Goal: Contribute content: Contribute content

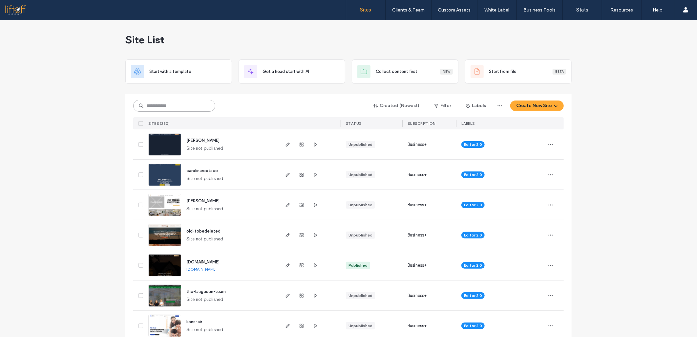
click at [161, 103] on input at bounding box center [174, 106] width 82 height 12
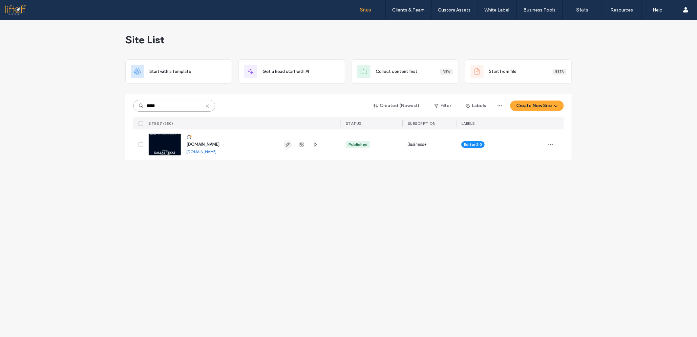
type input "*****"
click at [286, 146] on use "button" at bounding box center [288, 144] width 4 height 4
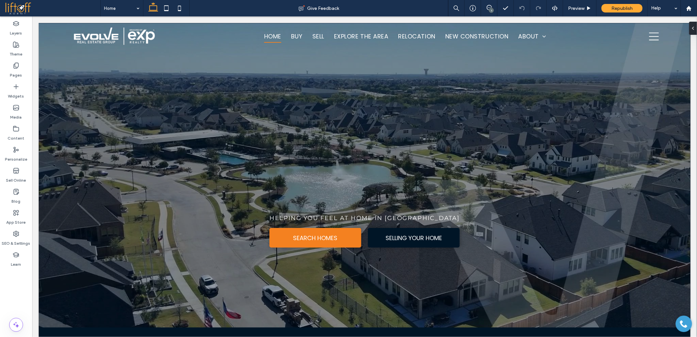
click at [21, 196] on div at bounding box center [348, 168] width 697 height 337
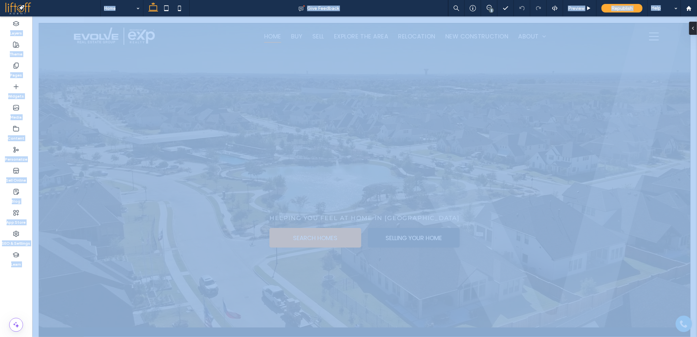
click at [21, 196] on div at bounding box center [348, 168] width 697 height 337
drag, startPoint x: 21, startPoint y: 196, endPoint x: 15, endPoint y: 204, distance: 10.3
click at [21, 197] on div at bounding box center [348, 168] width 697 height 337
click at [90, 280] on div at bounding box center [348, 168] width 697 height 337
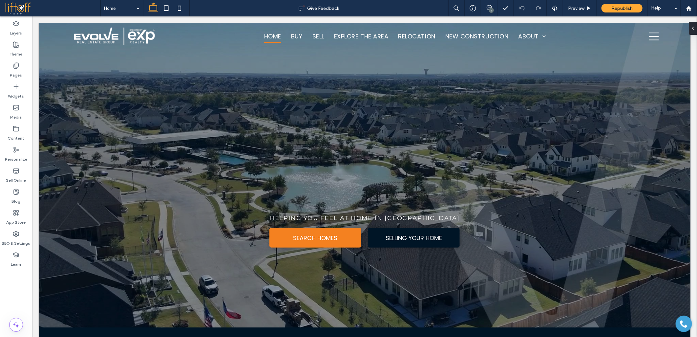
drag, startPoint x: 101, startPoint y: 225, endPoint x: 103, endPoint y: 215, distance: 10.5
click at [102, 223] on div at bounding box center [348, 168] width 697 height 337
click at [106, 209] on div at bounding box center [348, 168] width 697 height 337
click at [106, 197] on div at bounding box center [348, 168] width 697 height 337
click at [106, 172] on div at bounding box center [348, 168] width 697 height 337
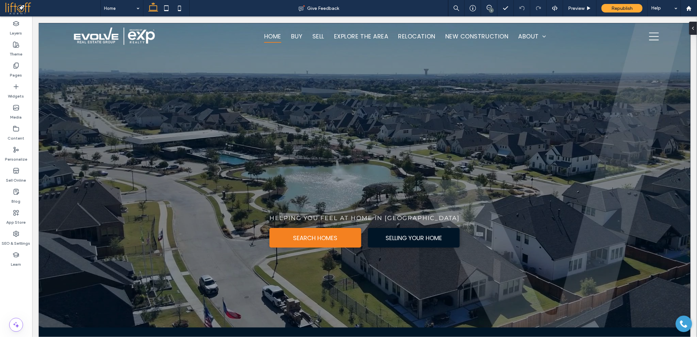
drag, startPoint x: 146, startPoint y: 137, endPoint x: 211, endPoint y: 143, distance: 65.6
click at [154, 137] on div at bounding box center [348, 168] width 697 height 337
drag, startPoint x: 253, startPoint y: 151, endPoint x: 348, endPoint y: 162, distance: 95.8
click at [299, 159] on div at bounding box center [348, 168] width 697 height 337
drag, startPoint x: 348, startPoint y: 162, endPoint x: 394, endPoint y: 172, distance: 47.0
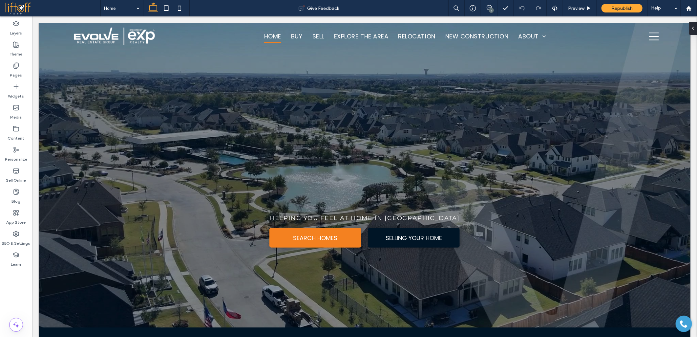
click at [351, 163] on div at bounding box center [348, 168] width 697 height 337
drag, startPoint x: 394, startPoint y: 172, endPoint x: 501, endPoint y: 200, distance: 111.0
click at [418, 181] on div at bounding box center [348, 168] width 697 height 337
click at [545, 226] on div at bounding box center [348, 168] width 697 height 337
drag, startPoint x: 534, startPoint y: 268, endPoint x: 507, endPoint y: 283, distance: 31.1
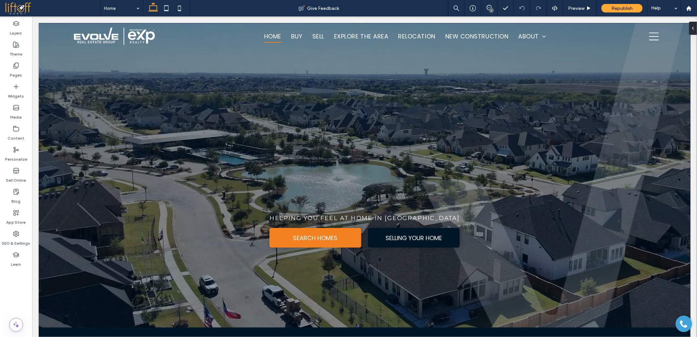
click at [524, 276] on div at bounding box center [348, 168] width 697 height 337
drag, startPoint x: 276, startPoint y: 298, endPoint x: 228, endPoint y: 274, distance: 53.1
click at [251, 290] on div at bounding box center [348, 168] width 697 height 337
drag, startPoint x: 228, startPoint y: 274, endPoint x: 239, endPoint y: 212, distance: 62.5
click at [226, 257] on div at bounding box center [348, 168] width 697 height 337
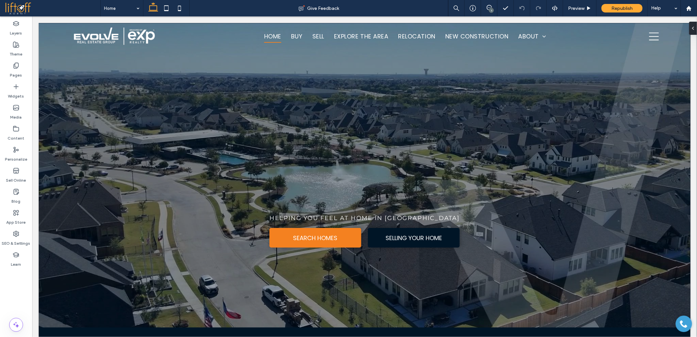
drag, startPoint x: 239, startPoint y: 212, endPoint x: 291, endPoint y: 195, distance: 55.6
click at [279, 198] on div at bounding box center [348, 168] width 697 height 337
click at [447, 173] on div at bounding box center [348, 168] width 697 height 337
drag, startPoint x: 418, startPoint y: 135, endPoint x: 262, endPoint y: 114, distance: 157.3
click at [345, 114] on div at bounding box center [348, 168] width 697 height 337
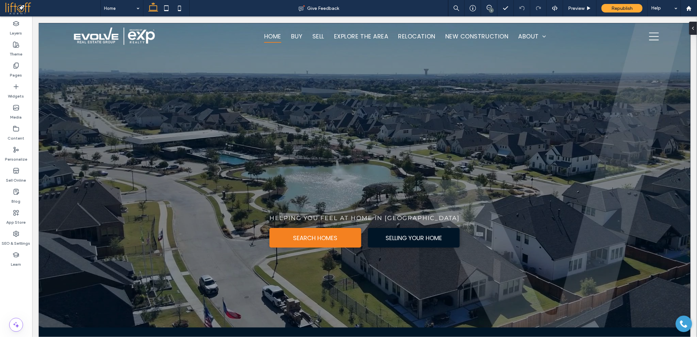
drag, startPoint x: 219, startPoint y: 172, endPoint x: 214, endPoint y: 191, distance: 19.4
click at [218, 175] on div at bounding box center [348, 168] width 697 height 337
drag, startPoint x: 227, startPoint y: 273, endPoint x: 249, endPoint y: 296, distance: 31.6
click at [231, 278] on div at bounding box center [348, 168] width 697 height 337
drag, startPoint x: 302, startPoint y: 323, endPoint x: 427, endPoint y: 279, distance: 132.1
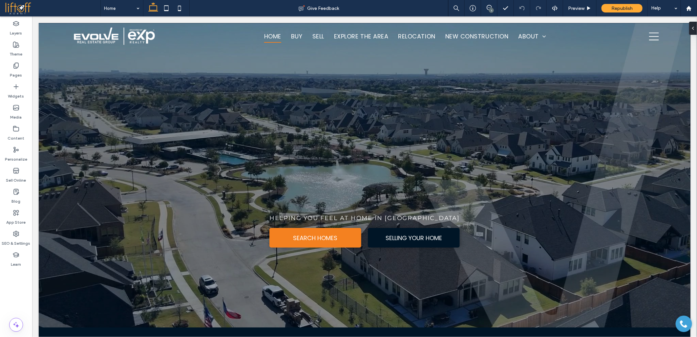
click at [315, 326] on div at bounding box center [348, 168] width 697 height 337
drag, startPoint x: 427, startPoint y: 279, endPoint x: 468, endPoint y: 222, distance: 70.3
click at [455, 250] on div at bounding box center [348, 168] width 697 height 337
drag, startPoint x: 392, startPoint y: 165, endPoint x: 209, endPoint y: 122, distance: 188.4
click at [304, 138] on div at bounding box center [348, 168] width 697 height 337
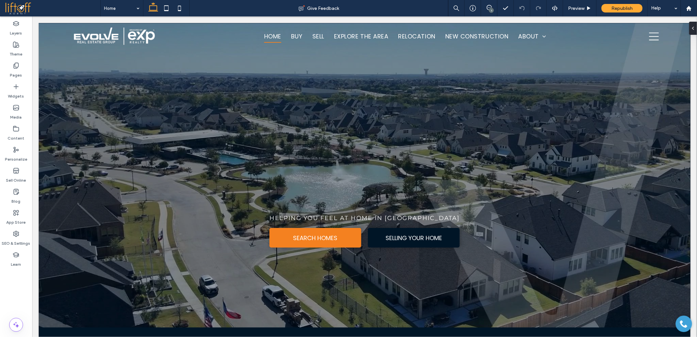
click at [209, 122] on div at bounding box center [348, 168] width 697 height 337
drag, startPoint x: 246, startPoint y: 114, endPoint x: 458, endPoint y: 131, distance: 212.6
click at [267, 114] on div at bounding box center [348, 168] width 697 height 337
drag, startPoint x: 489, startPoint y: 142, endPoint x: 467, endPoint y: 135, distance: 22.4
click at [473, 136] on div at bounding box center [348, 168] width 697 height 337
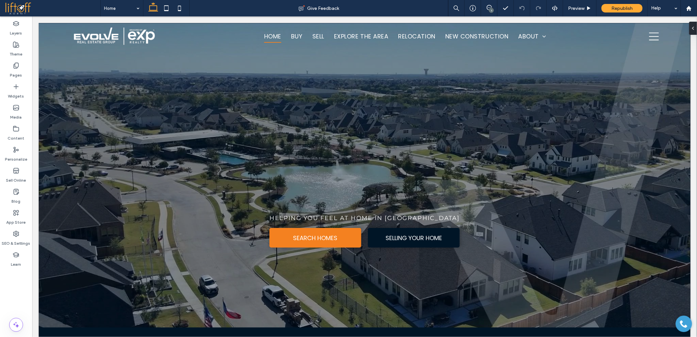
click at [308, 113] on div at bounding box center [348, 168] width 697 height 337
drag, startPoint x: 205, startPoint y: 162, endPoint x: 145, endPoint y: 211, distance: 77.2
click at [198, 168] on div at bounding box center [348, 168] width 697 height 337
drag, startPoint x: 145, startPoint y: 211, endPoint x: 130, endPoint y: 221, distance: 18.9
click at [138, 217] on div at bounding box center [348, 168] width 697 height 337
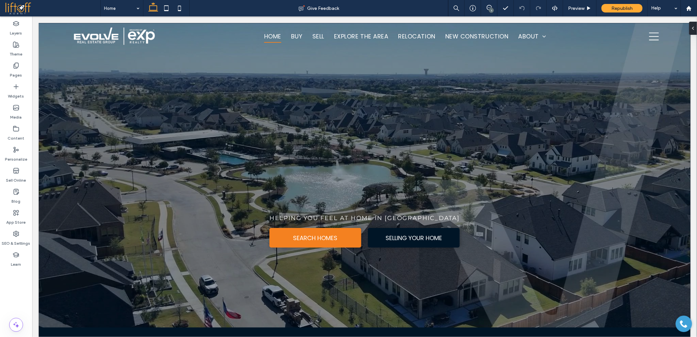
drag, startPoint x: 130, startPoint y: 221, endPoint x: 122, endPoint y: 206, distance: 17.0
click at [127, 217] on div at bounding box center [348, 168] width 697 height 337
click at [116, 169] on div at bounding box center [348, 168] width 697 height 337
drag, startPoint x: 116, startPoint y: 169, endPoint x: 96, endPoint y: 211, distance: 46.7
click at [101, 201] on div at bounding box center [348, 168] width 697 height 337
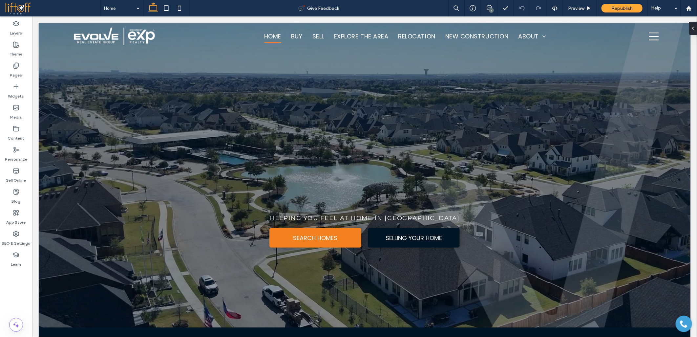
click at [94, 220] on div at bounding box center [348, 168] width 697 height 337
click at [99, 198] on div at bounding box center [348, 168] width 697 height 337
click at [102, 214] on div at bounding box center [348, 168] width 697 height 337
click at [111, 210] on div at bounding box center [348, 168] width 697 height 337
drag, startPoint x: 116, startPoint y: 213, endPoint x: 122, endPoint y: 221, distance: 10.3
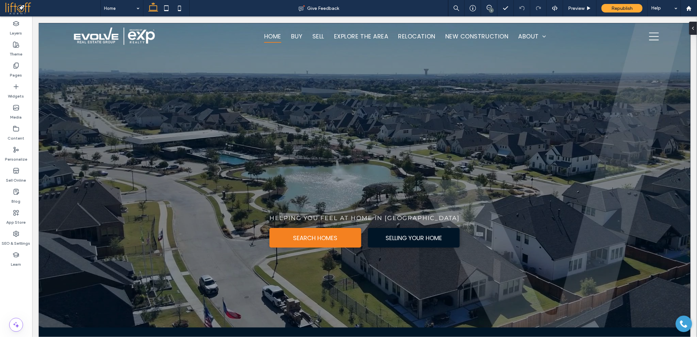
click at [120, 220] on div at bounding box center [348, 168] width 697 height 337
drag, startPoint x: 122, startPoint y: 221, endPoint x: 132, endPoint y: 210, distance: 14.4
click at [124, 220] on div at bounding box center [348, 168] width 697 height 337
click at [161, 163] on div at bounding box center [348, 168] width 697 height 337
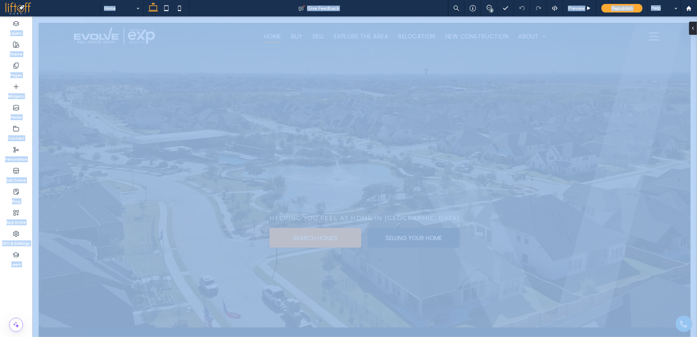
click at [161, 163] on div at bounding box center [348, 168] width 697 height 337
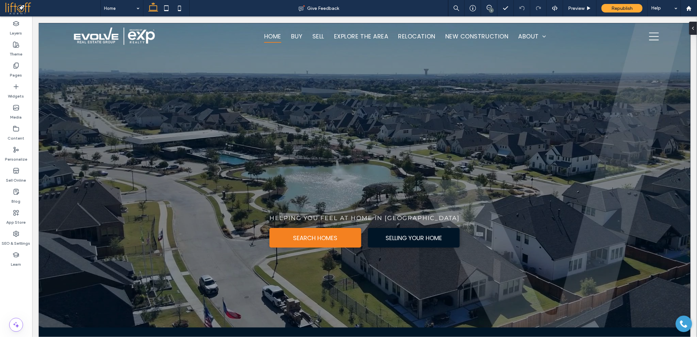
click at [96, 235] on div at bounding box center [348, 168] width 697 height 337
drag, startPoint x: 95, startPoint y: 201, endPoint x: 105, endPoint y: 165, distance: 36.8
click at [99, 184] on div at bounding box center [348, 168] width 697 height 337
drag, startPoint x: 108, startPoint y: 159, endPoint x: 118, endPoint y: 147, distance: 16.3
click at [114, 153] on div at bounding box center [348, 168] width 697 height 337
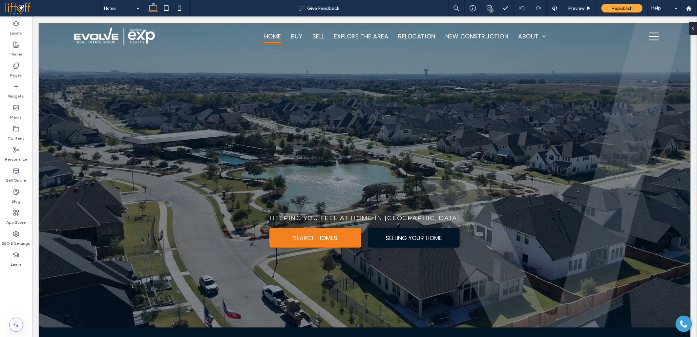
drag, startPoint x: 120, startPoint y: 145, endPoint x: 124, endPoint y: 142, distance: 5.1
click at [120, 145] on div at bounding box center [348, 168] width 697 height 337
click at [125, 140] on div at bounding box center [348, 168] width 697 height 337
drag, startPoint x: 110, startPoint y: 188, endPoint x: 20, endPoint y: 227, distance: 98.6
click at [108, 194] on div at bounding box center [348, 168] width 697 height 337
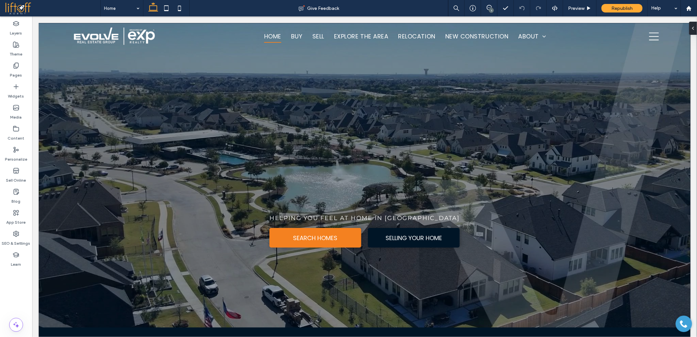
click at [171, 302] on div at bounding box center [348, 168] width 697 height 337
click at [132, 196] on div at bounding box center [348, 168] width 697 height 337
drag, startPoint x: 391, startPoint y: 156, endPoint x: 533, endPoint y: 163, distance: 141.9
click at [421, 156] on div at bounding box center [348, 168] width 697 height 337
drag, startPoint x: 533, startPoint y: 163, endPoint x: 537, endPoint y: 166, distance: 4.7
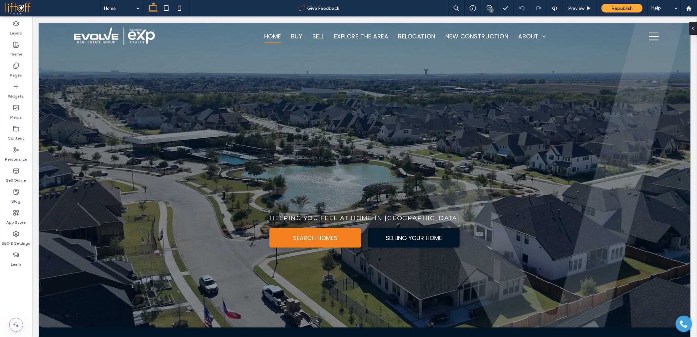
click at [537, 166] on div at bounding box center [348, 168] width 697 height 337
drag, startPoint x: 549, startPoint y: 215, endPoint x: 451, endPoint y: 271, distance: 113.4
click at [514, 240] on div at bounding box center [348, 168] width 697 height 337
click at [435, 286] on div at bounding box center [348, 168] width 697 height 337
drag, startPoint x: 266, startPoint y: 261, endPoint x: 260, endPoint y: 266, distance: 7.9
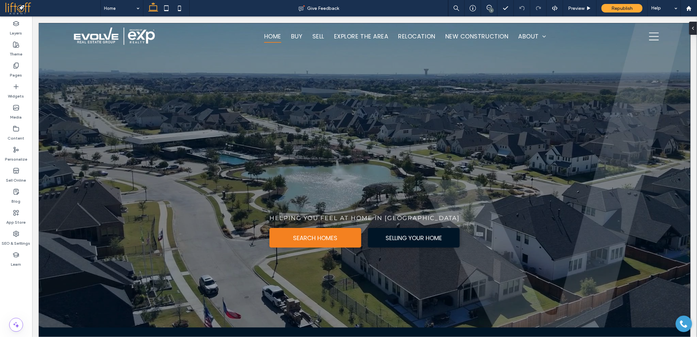
click at [245, 264] on div at bounding box center [348, 168] width 697 height 337
drag, startPoint x: 421, startPoint y: 280, endPoint x: 474, endPoint y: 248, distance: 61.8
click at [437, 280] on div at bounding box center [348, 168] width 697 height 337
click at [472, 192] on div at bounding box center [348, 168] width 697 height 337
drag, startPoint x: 375, startPoint y: 115, endPoint x: 322, endPoint y: 103, distance: 54.1
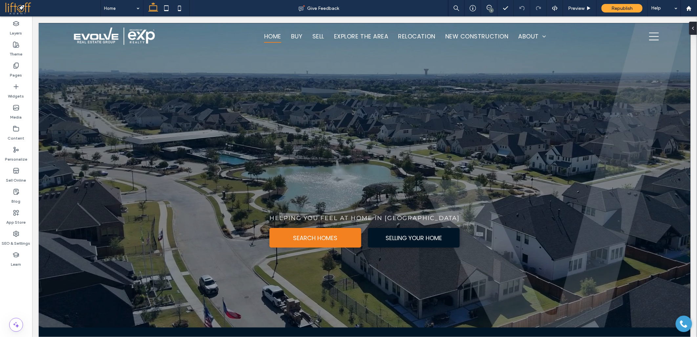
click at [328, 105] on div at bounding box center [348, 168] width 697 height 337
click at [299, 96] on div at bounding box center [348, 168] width 697 height 337
drag, startPoint x: 433, startPoint y: 87, endPoint x: 482, endPoint y: 104, distance: 51.4
click at [454, 95] on div at bounding box center [348, 168] width 697 height 337
click at [482, 104] on div at bounding box center [348, 168] width 697 height 337
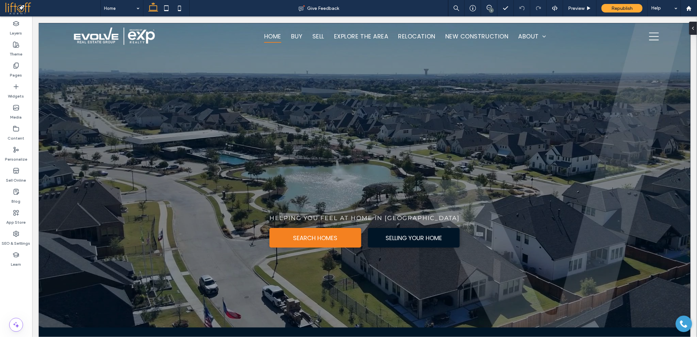
drag, startPoint x: 383, startPoint y: 81, endPoint x: 353, endPoint y: 82, distance: 29.2
click at [370, 81] on div at bounding box center [348, 168] width 697 height 337
drag, startPoint x: 344, startPoint y: 89, endPoint x: 339, endPoint y: 96, distance: 8.7
click at [343, 90] on div at bounding box center [348, 168] width 697 height 337
click at [339, 96] on div at bounding box center [348, 168] width 697 height 337
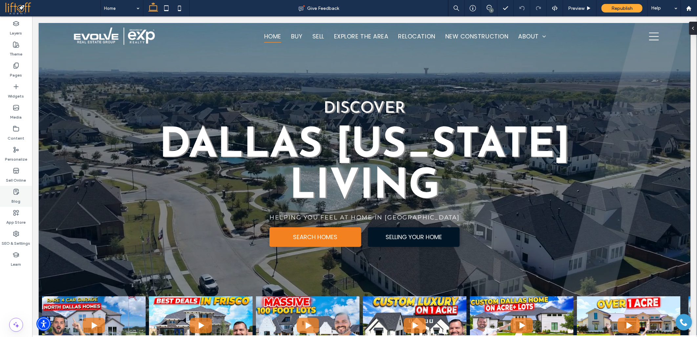
click at [11, 195] on div "Blog" at bounding box center [16, 196] width 32 height 21
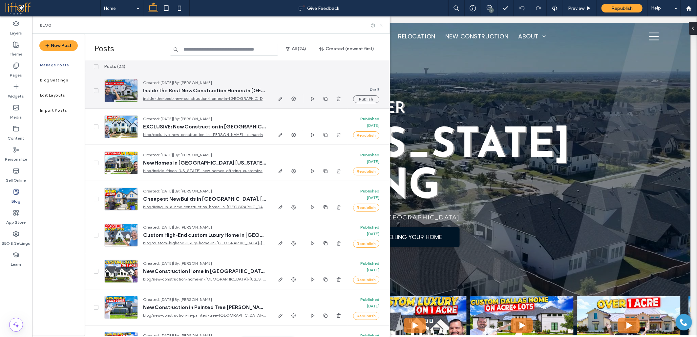
click at [279, 97] on icon "button" at bounding box center [280, 98] width 5 height 5
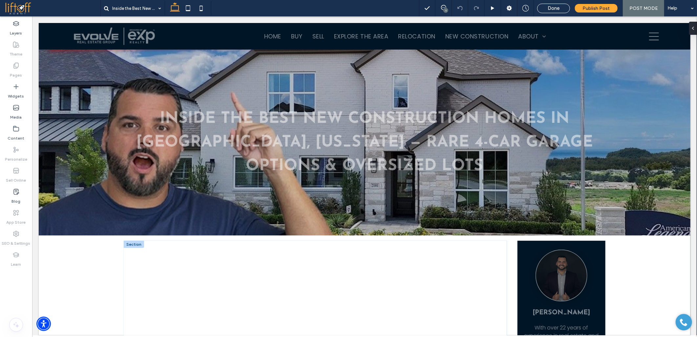
drag, startPoint x: 60, startPoint y: 268, endPoint x: 163, endPoint y: 225, distance: 111.4
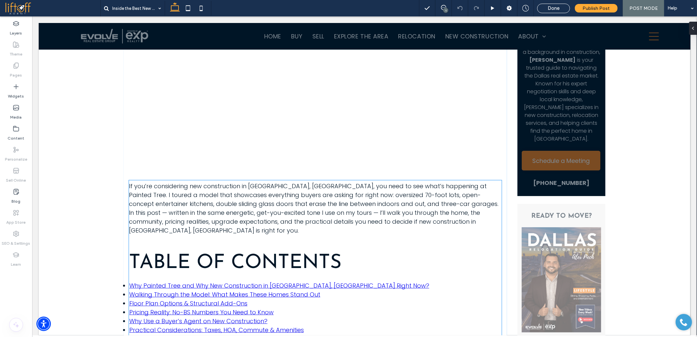
scroll to position [291, 0]
click at [204, 189] on p "If you’re considering new construction in McKinney, TX, you need to see what’s …" at bounding box center [315, 207] width 373 height 53
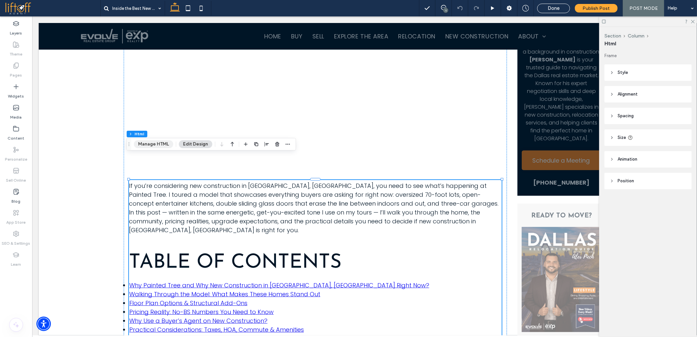
click at [147, 146] on button "Manage HTML" at bounding box center [153, 144] width 39 height 8
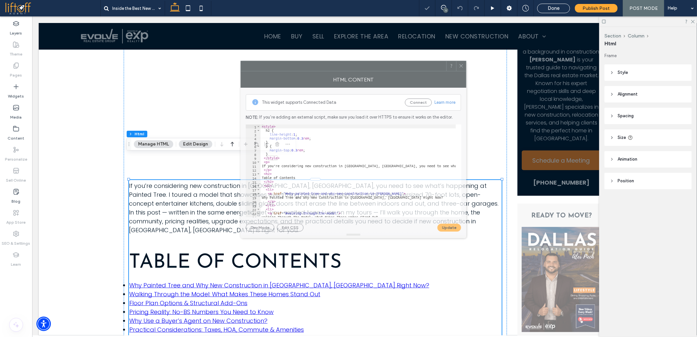
drag, startPoint x: 520, startPoint y: 89, endPoint x: 296, endPoint y: 70, distance: 224.9
click at [296, 70] on div at bounding box center [343, 66] width 205 height 10
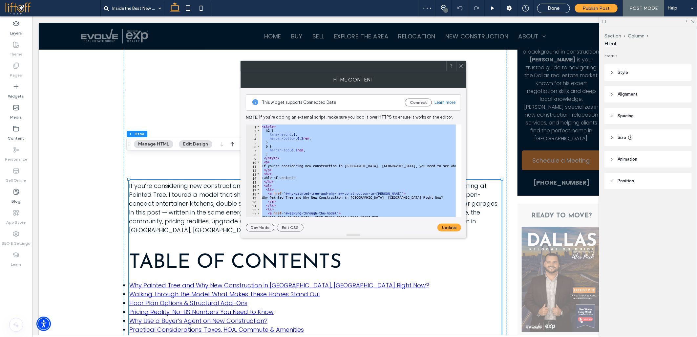
paste textarea "Cursor at row 399"
type textarea "**********"
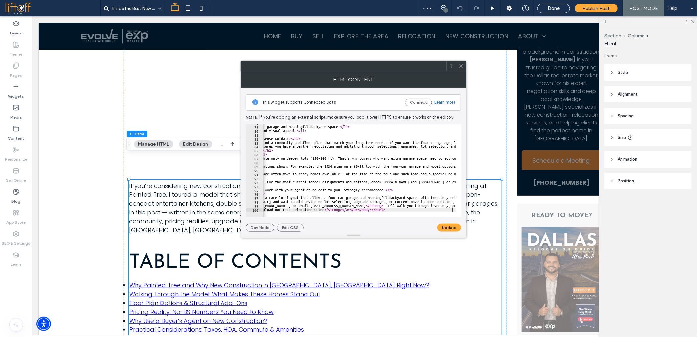
scroll to position [0, 146]
click at [450, 230] on button "Update" at bounding box center [449, 227] width 24 height 8
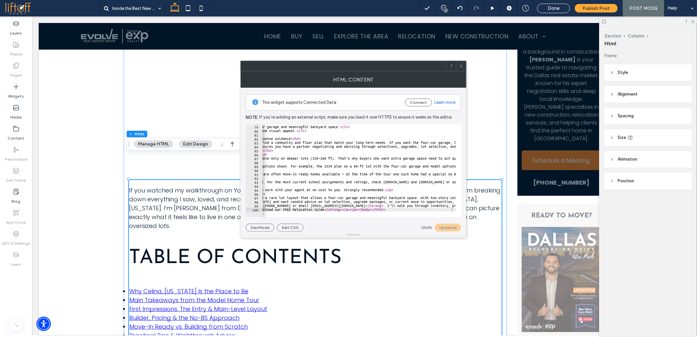
click at [461, 66] on icon at bounding box center [461, 65] width 5 height 5
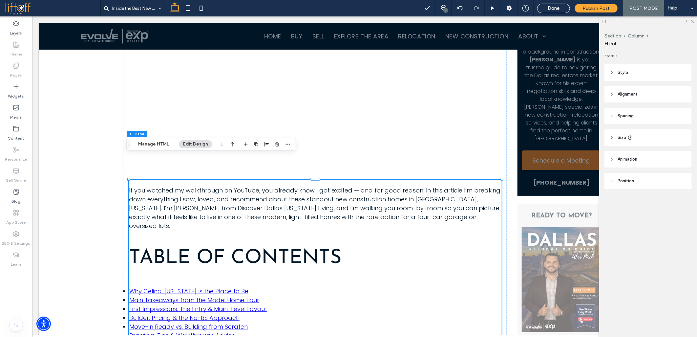
click at [186, 185] on p "If you watched my walkthrough on YouTube, you already know I got excited — and …" at bounding box center [315, 207] width 373 height 44
click at [155, 145] on button "Manage HTML" at bounding box center [153, 144] width 39 height 8
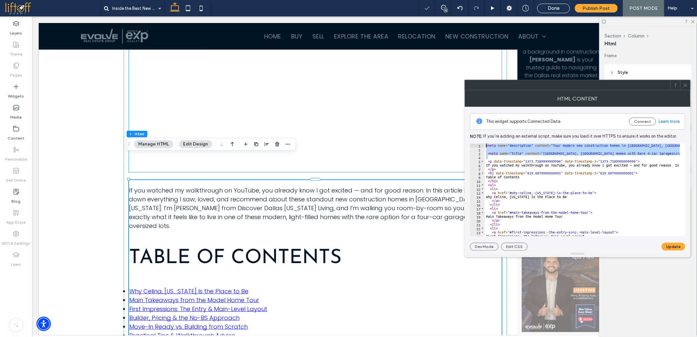
drag, startPoint x: 530, startPoint y: 174, endPoint x: 446, endPoint y: 120, distance: 99.7
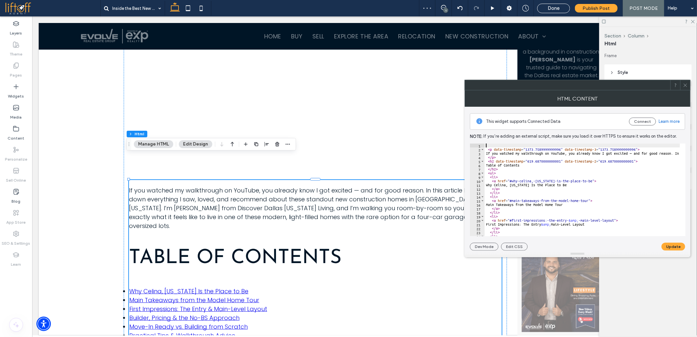
type textarea "**********"
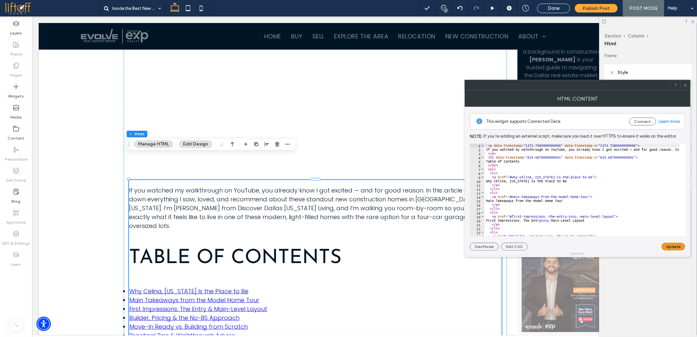
click at [668, 245] on button "Update" at bounding box center [673, 246] width 24 height 8
click at [687, 82] on span at bounding box center [685, 85] width 5 height 10
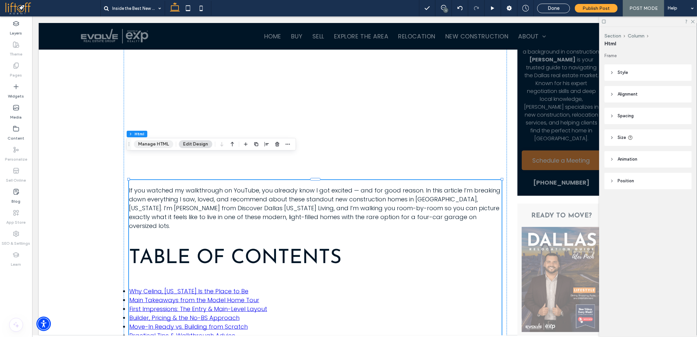
click at [154, 144] on button "Manage HTML" at bounding box center [153, 144] width 39 height 8
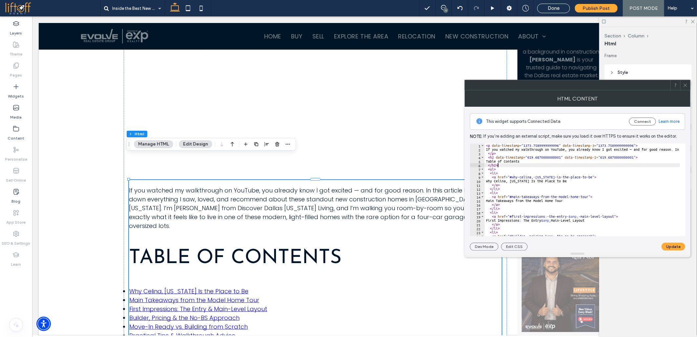
paste textarea "********"
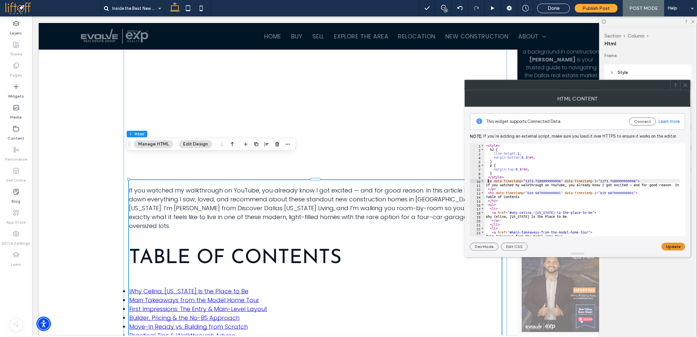
click at [666, 244] on button "Update" at bounding box center [673, 246] width 24 height 8
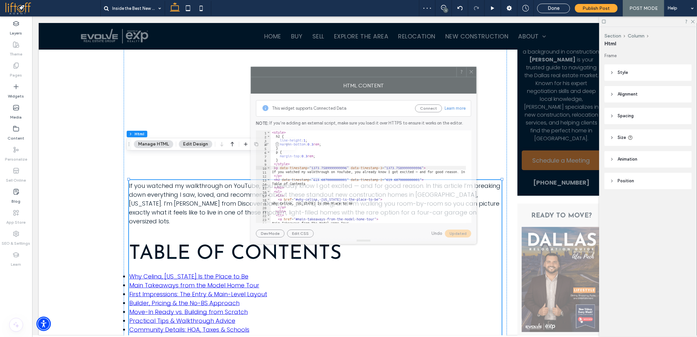
drag, startPoint x: 543, startPoint y: 86, endPoint x: 329, endPoint y: 73, distance: 214.3
click at [329, 73] on div at bounding box center [353, 72] width 205 height 10
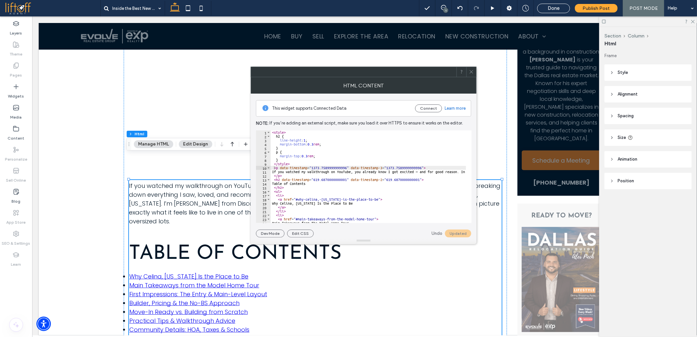
scroll to position [22, 0]
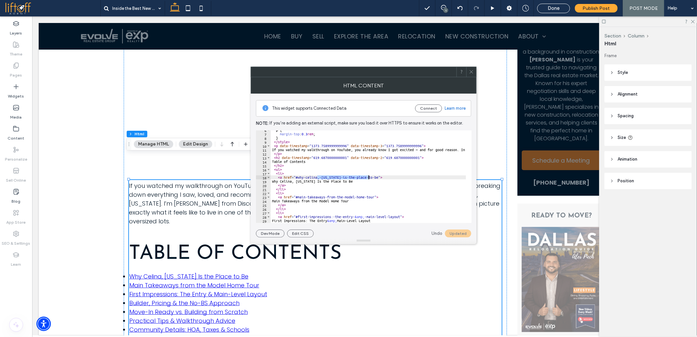
drag, startPoint x: 317, startPoint y: 176, endPoint x: 368, endPoint y: 176, distance: 51.2
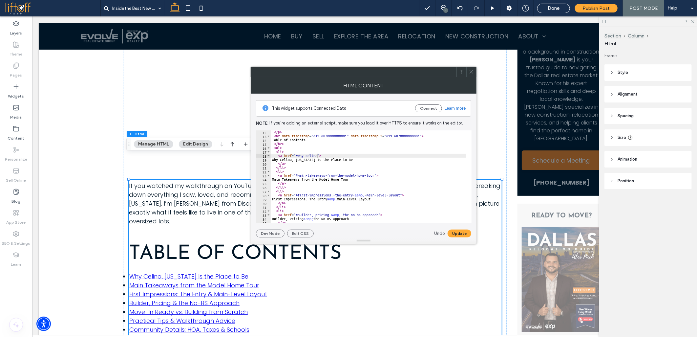
scroll to position [66, 0]
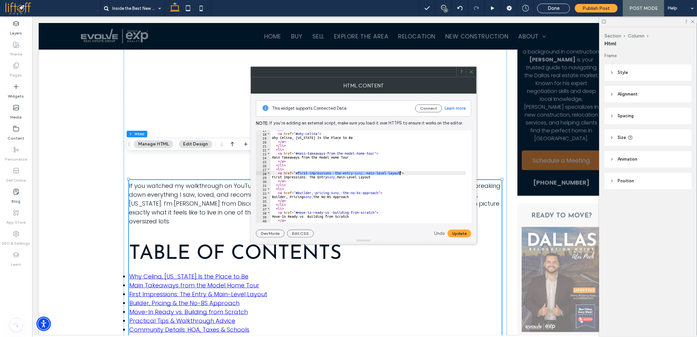
drag, startPoint x: 298, startPoint y: 174, endPoint x: 399, endPoint y: 172, distance: 101.4
paste textarea "Cursor at row 29"
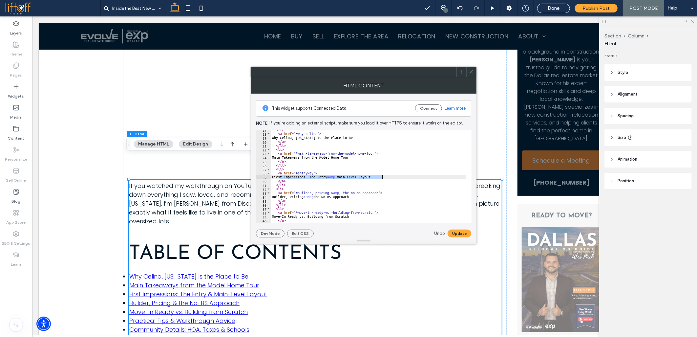
click at [333, 178] on div "< li > < a href = "#why-celina" > Why Celina, Texas Is the Place to Be </ a > <…" at bounding box center [368, 176] width 195 height 93
drag, startPoint x: 337, startPoint y: 176, endPoint x: 346, endPoint y: 177, distance: 9.3
click at [297, 176] on div "< li > < a href = "#why-celina" > Why Celina, Texas Is the Place to Be </ a > <…" at bounding box center [368, 176] width 195 height 93
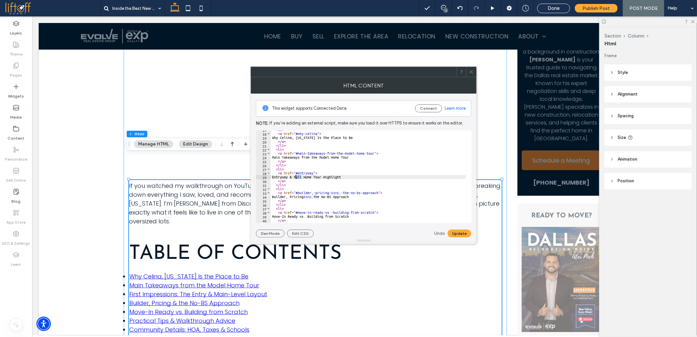
scroll to position [0, 2]
paste textarea "*****"
drag, startPoint x: 352, startPoint y: 177, endPoint x: 279, endPoint y: 177, distance: 73.2
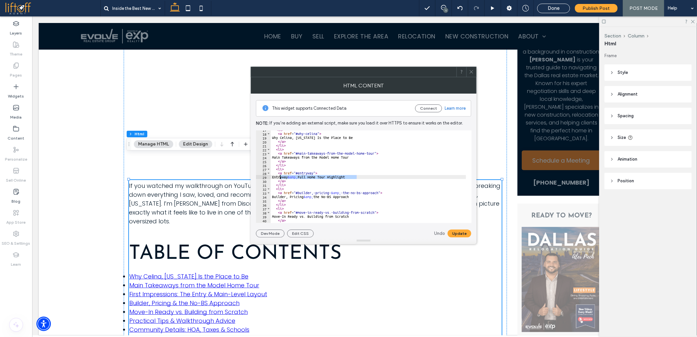
type textarea "**********"
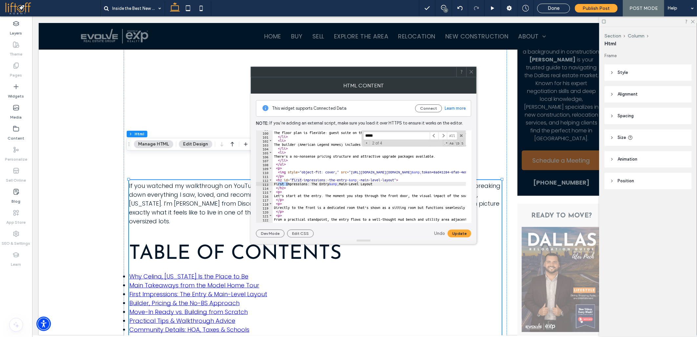
type input "*****"
click at [277, 184] on div "< li > The floor plan is flexible: guest suite on the main level, multiple seco…" at bounding box center [369, 176] width 193 height 93
paste textarea "Cursor at row 113"
drag, startPoint x: 292, startPoint y: 181, endPoint x: 395, endPoint y: 181, distance: 102.4
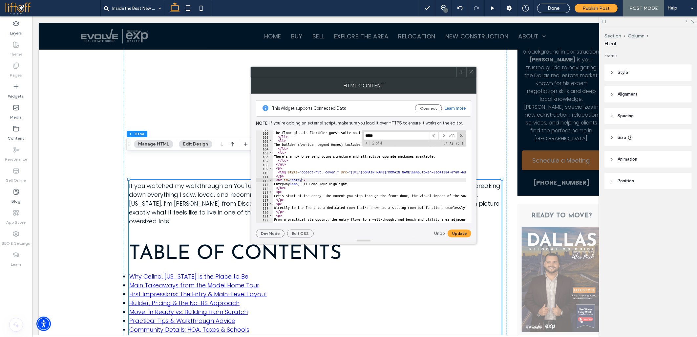
scroll to position [0, 2]
click at [452, 233] on button "Update" at bounding box center [459, 233] width 24 height 8
click at [462, 136] on span at bounding box center [461, 135] width 5 height 5
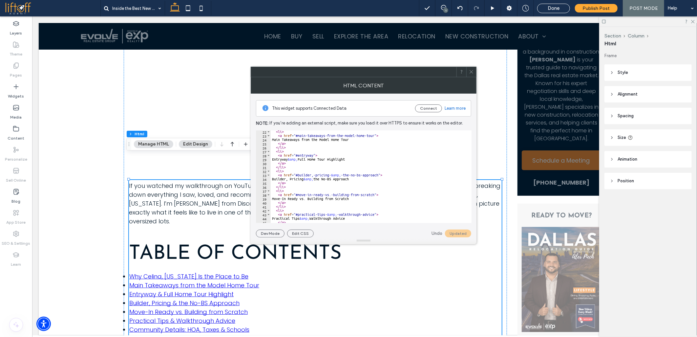
scroll to position [83, 0]
drag, startPoint x: 311, startPoint y: 175, endPoint x: 379, endPoint y: 173, distance: 67.6
drag, startPoint x: 322, startPoint y: 195, endPoint x: 373, endPoint y: 196, distance: 50.9
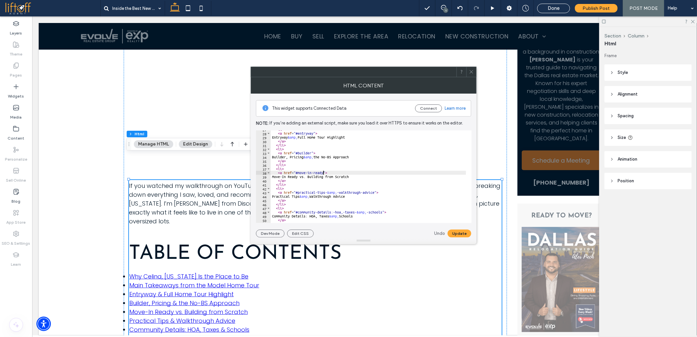
scroll to position [127, 0]
drag, startPoint x: 324, startPoint y: 171, endPoint x: 374, endPoint y: 172, distance: 49.9
drag, startPoint x: 330, startPoint y: 192, endPoint x: 382, endPoint y: 189, distance: 51.9
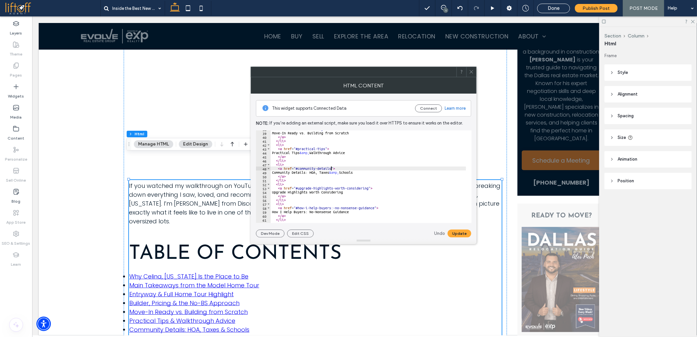
scroll to position [171, 0]
drag, startPoint x: 330, startPoint y: 185, endPoint x: 373, endPoint y: 185, distance: 43.0
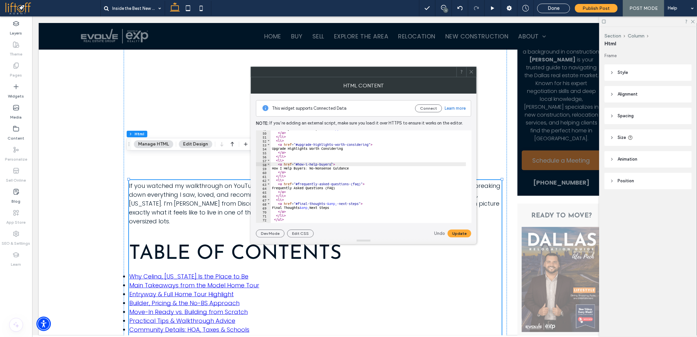
paste textarea "**********"
drag, startPoint x: 298, startPoint y: 184, endPoint x: 328, endPoint y: 184, distance: 30.8
drag, startPoint x: 348, startPoint y: 185, endPoint x: 360, endPoint y: 184, distance: 11.5
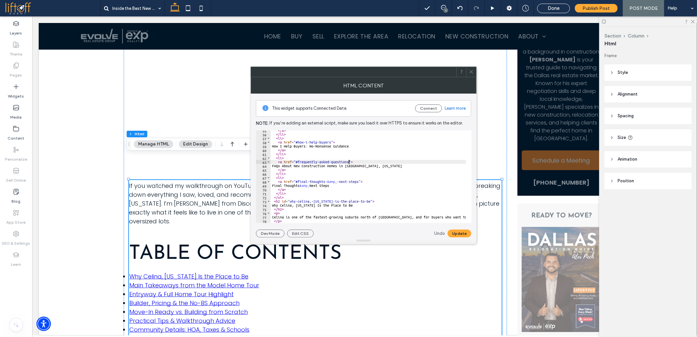
scroll to position [215, 0]
drag, startPoint x: 324, startPoint y: 181, endPoint x: 359, endPoint y: 181, distance: 34.4
drag, startPoint x: 309, startPoint y: 200, endPoint x: 361, endPoint y: 201, distance: 51.5
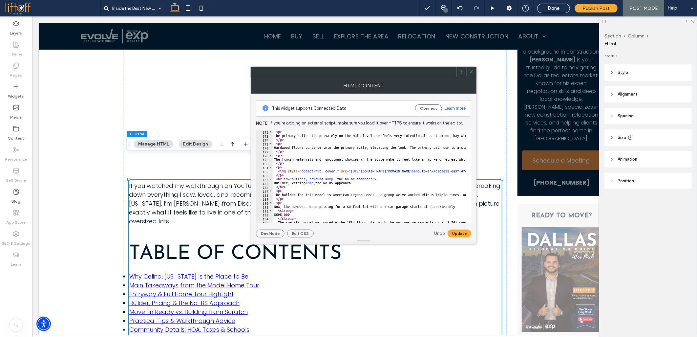
scroll to position [696, 0]
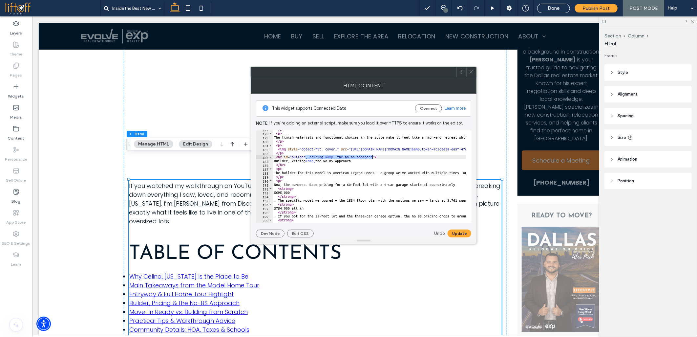
drag, startPoint x: 306, startPoint y: 156, endPoint x: 372, endPoint y: 158, distance: 66.0
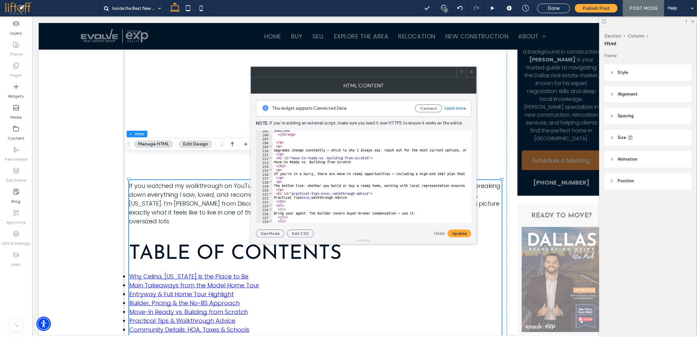
scroll to position [805, 0]
drag, startPoint x: 317, startPoint y: 158, endPoint x: 368, endPoint y: 159, distance: 50.9
drag, startPoint x: 319, startPoint y: 192, endPoint x: 369, endPoint y: 192, distance: 49.5
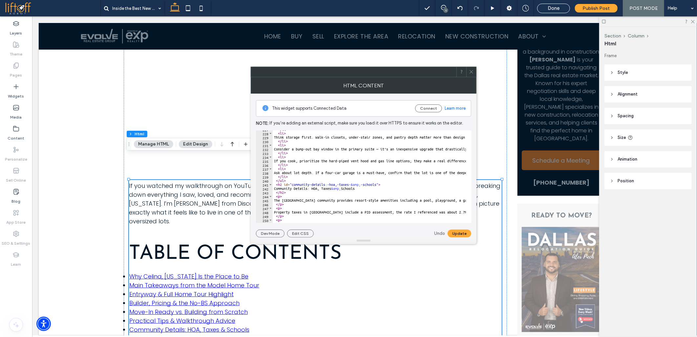
scroll to position [914, 0]
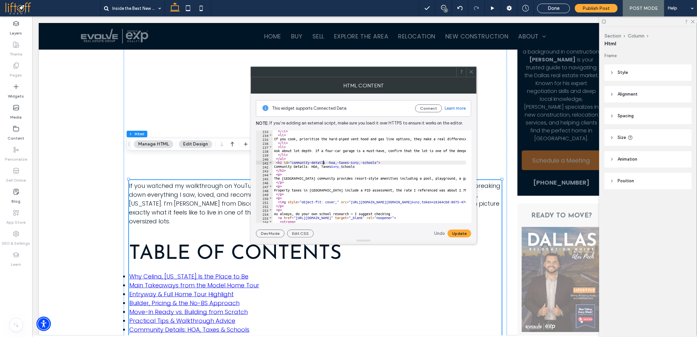
drag, startPoint x: 325, startPoint y: 162, endPoint x: 376, endPoint y: 162, distance: 50.5
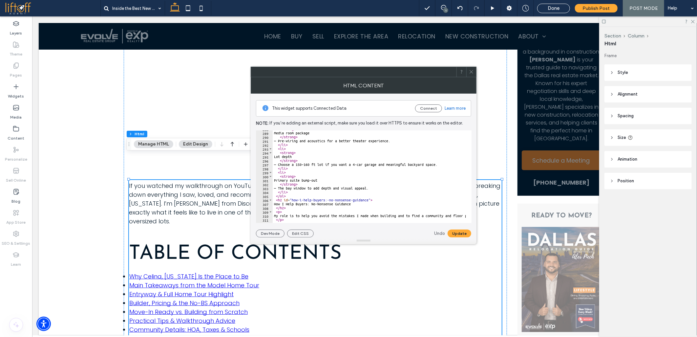
scroll to position [1177, 0]
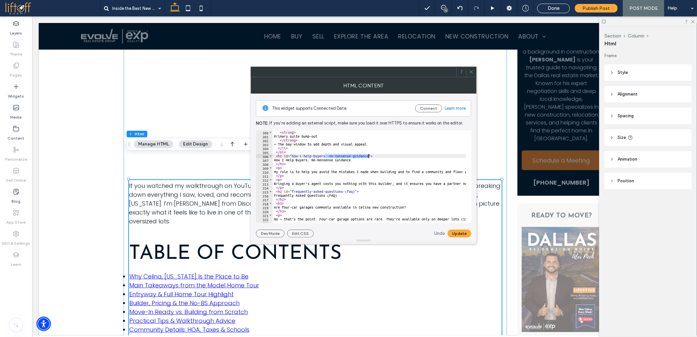
drag, startPoint x: 325, startPoint y: 157, endPoint x: 367, endPoint y: 155, distance: 42.4
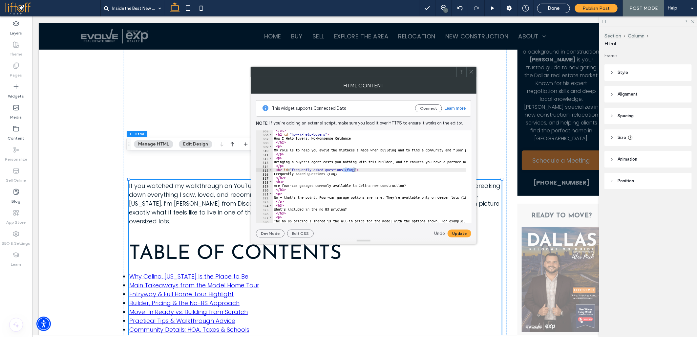
drag, startPoint x: 343, startPoint y: 170, endPoint x: 354, endPoint y: 170, distance: 10.5
drag, startPoint x: 279, startPoint y: 173, endPoint x: 282, endPoint y: 173, distance: 3.6
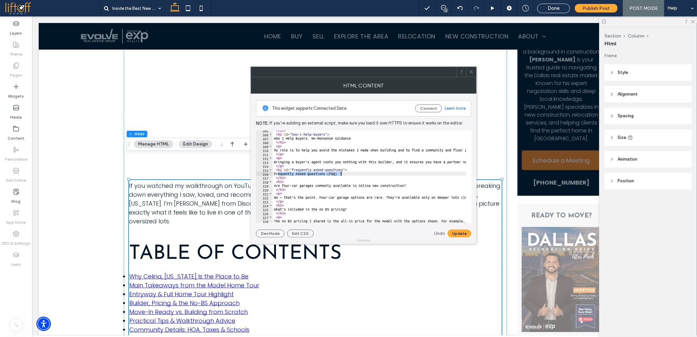
paste textarea "**********"
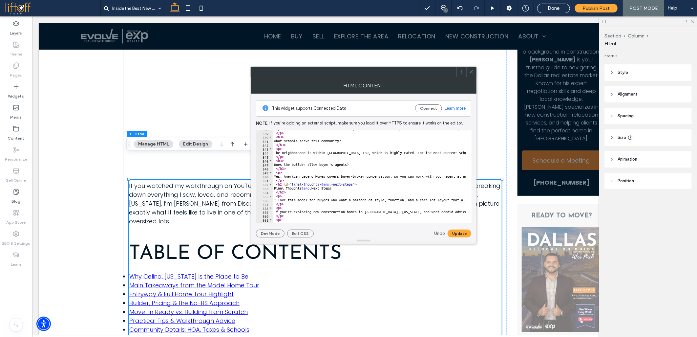
scroll to position [1330, 0]
drag, startPoint x: 319, startPoint y: 185, endPoint x: 353, endPoint y: 184, distance: 33.5
type textarea "**********"
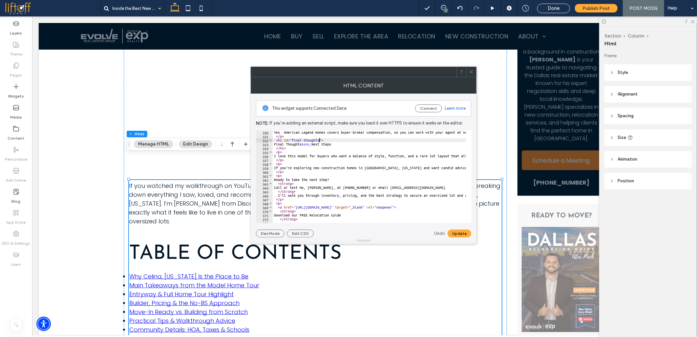
scroll to position [1385, 0]
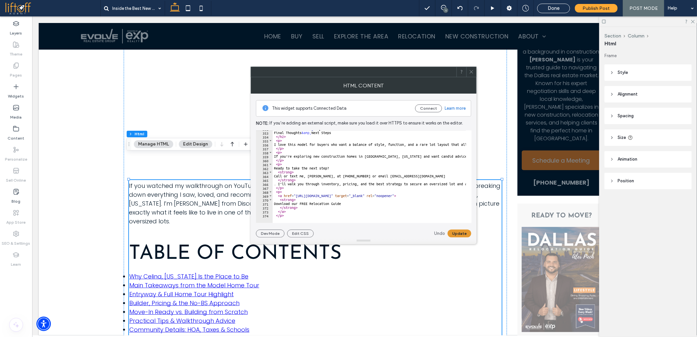
click at [452, 232] on button "Update" at bounding box center [459, 233] width 24 height 8
click at [472, 69] on icon at bounding box center [471, 71] width 5 height 5
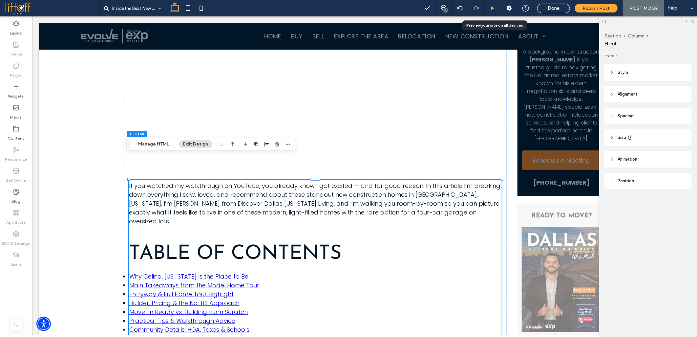
click at [496, 11] on div at bounding box center [493, 8] width 16 height 16
drag, startPoint x: 491, startPoint y: 5, endPoint x: 395, endPoint y: 12, distance: 97.0
click at [491, 6] on icon at bounding box center [492, 8] width 5 height 5
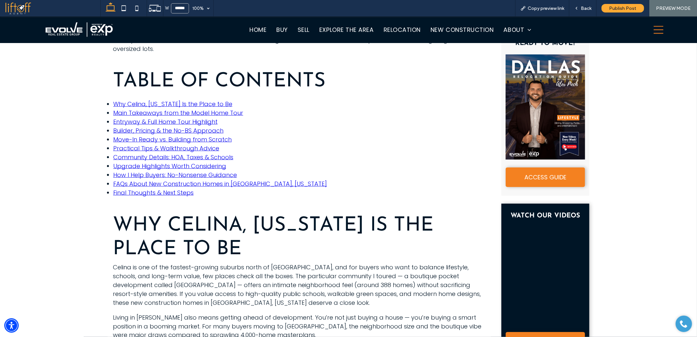
scroll to position [474, 0]
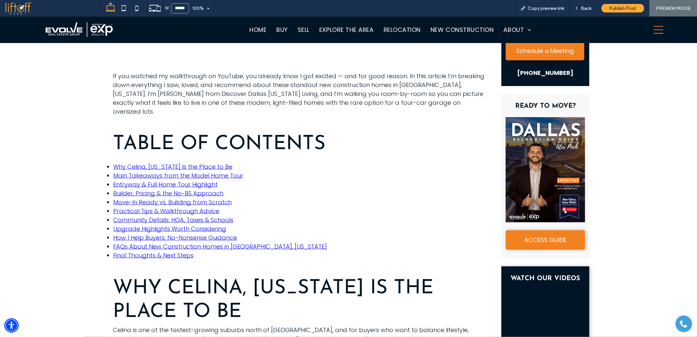
click at [143, 251] on link "Final Thoughts & Next Steps" at bounding box center [153, 255] width 80 height 8
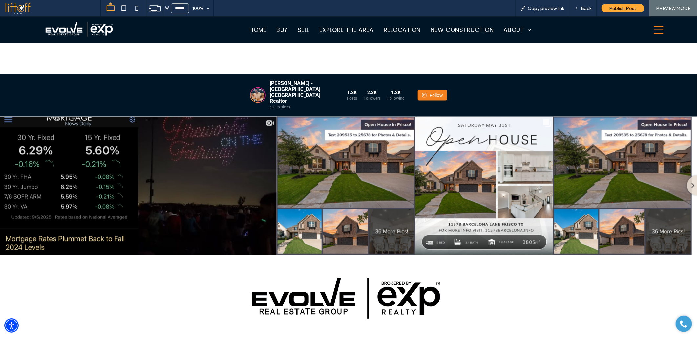
scroll to position [3750, 0]
click at [688, 41] on div "Home Buy Sell Explore The Area Relocation New Construction About Blog Learning …" at bounding box center [348, 29] width 697 height 27
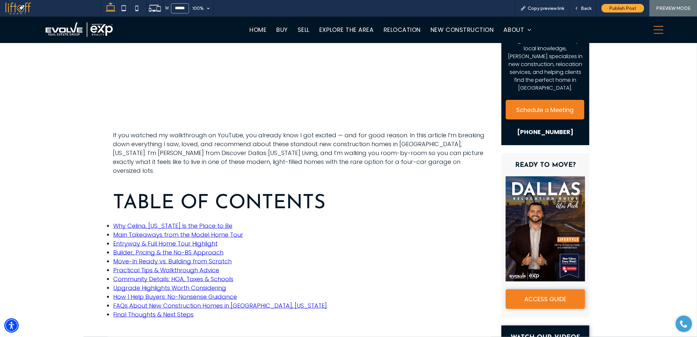
click at [144, 301] on link "FAQs About New Construction Homes in Celina, Texas" at bounding box center [220, 305] width 214 height 8
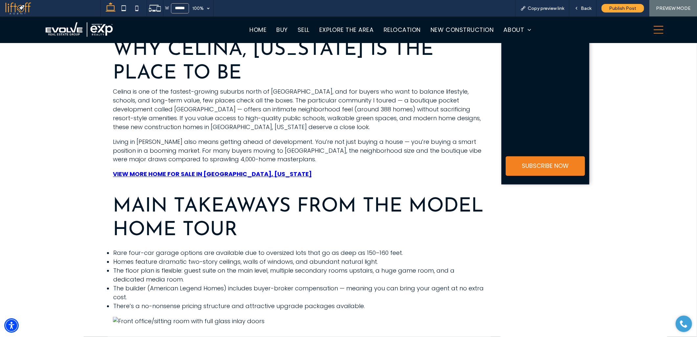
scroll to position [406, 0]
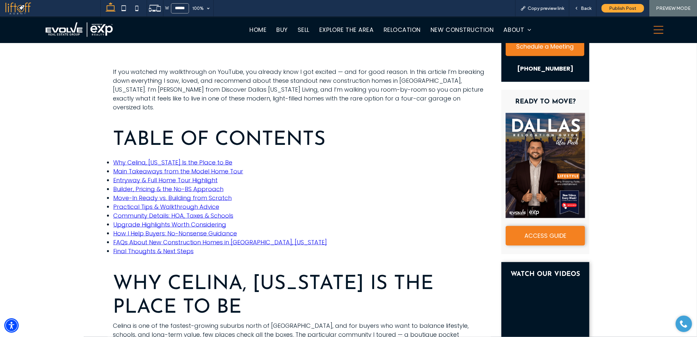
click at [139, 229] on link "How I Help Buyers: No-Nonsense Guidance" at bounding box center [175, 233] width 124 height 8
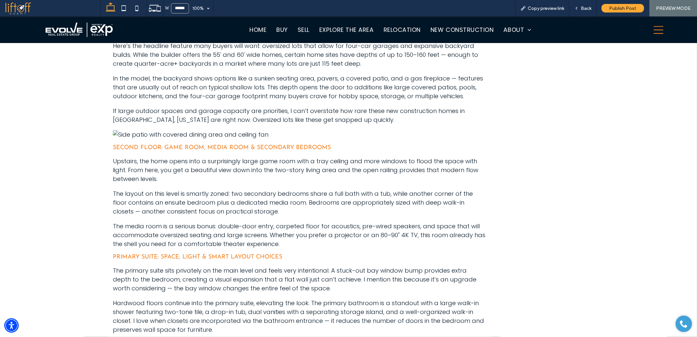
scroll to position [523, 0]
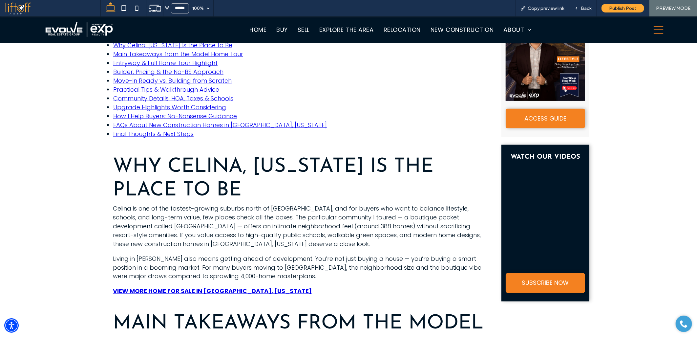
click at [153, 103] on link "Upgrade Highlights Worth Considering" at bounding box center [169, 107] width 113 height 8
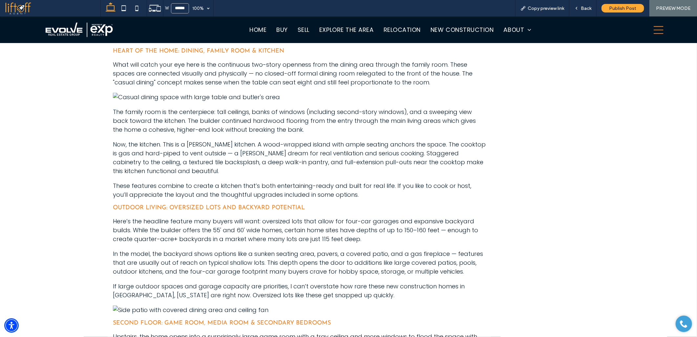
scroll to position [504, 0]
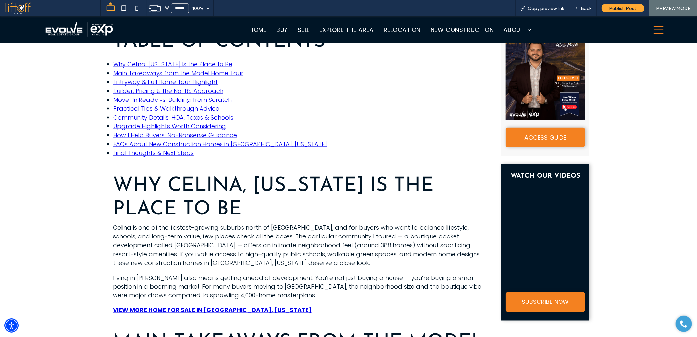
click at [136, 113] on link "Community Details: HOA, Taxes & Schools" at bounding box center [173, 117] width 120 height 8
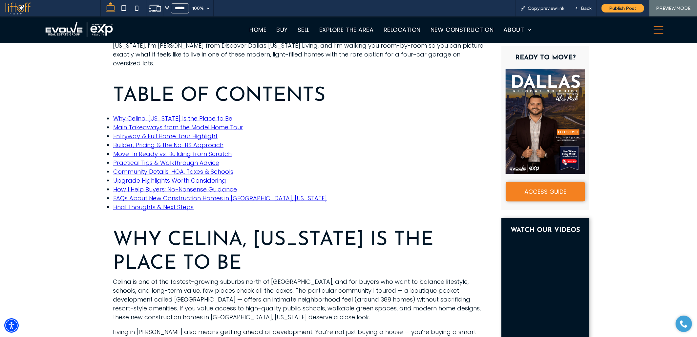
scroll to position [449, 0]
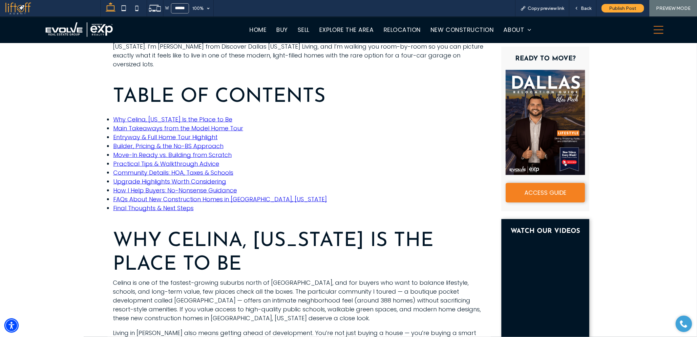
click at [129, 159] on link "Practical Tips & Walkthrough Advice" at bounding box center [166, 163] width 106 height 8
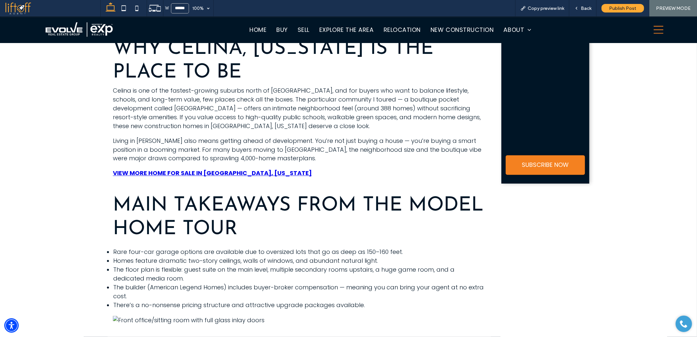
scroll to position [446, 0]
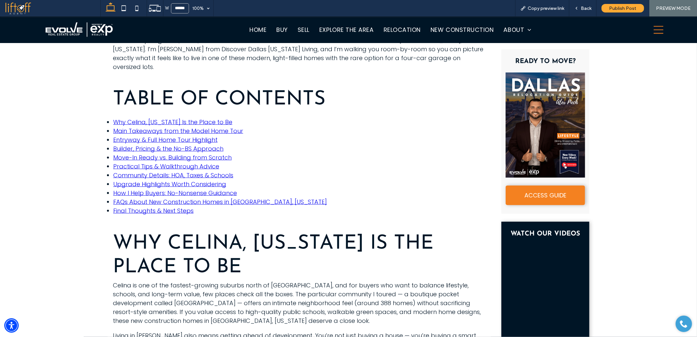
click at [143, 153] on link "Move-In Ready vs. Building from Scratch" at bounding box center [172, 157] width 118 height 8
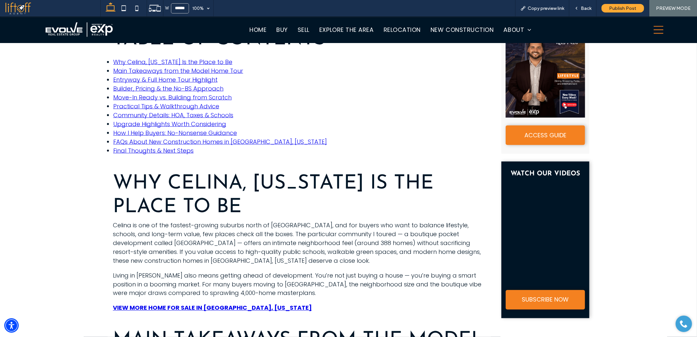
scroll to position [445, 0]
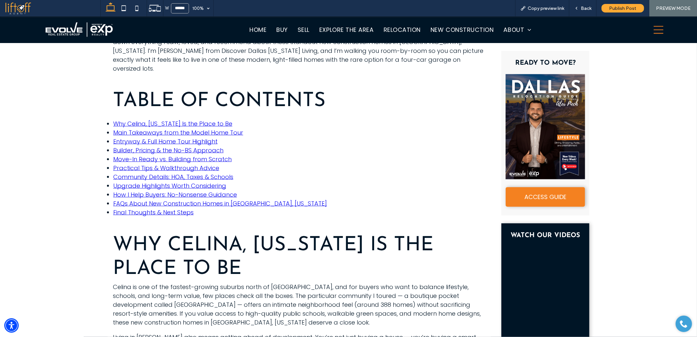
click at [137, 146] on link "Builder, Pricing & the No-BS Approach" at bounding box center [168, 150] width 110 height 8
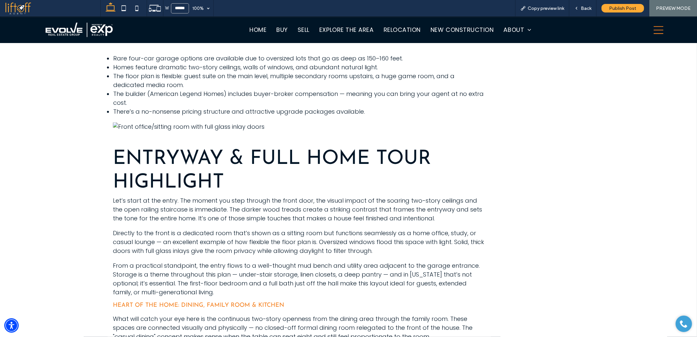
scroll to position [407, 0]
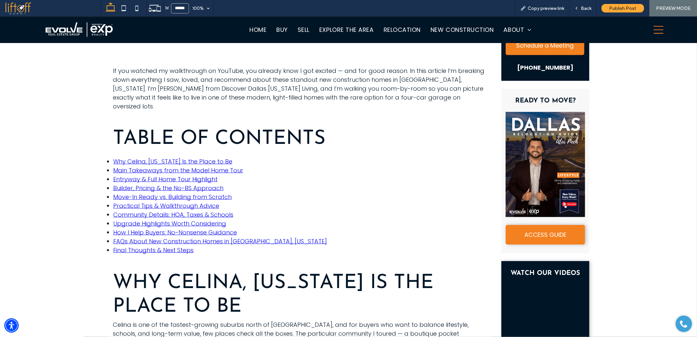
click at [151, 175] on link "Entryway & Full Home Tour Highlight" at bounding box center [165, 179] width 104 height 8
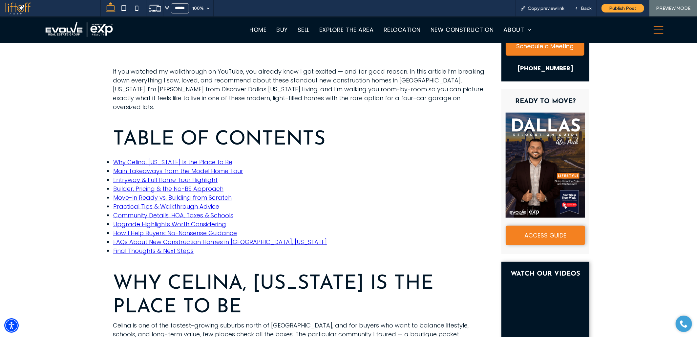
scroll to position [328, 0]
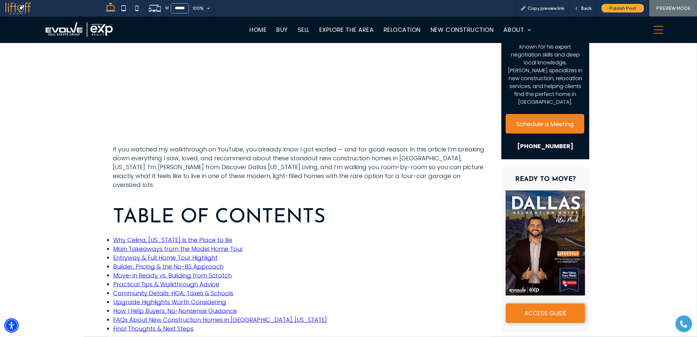
click at [150, 244] on link "Main Takeaways from the Model Home Tour" at bounding box center [178, 248] width 130 height 8
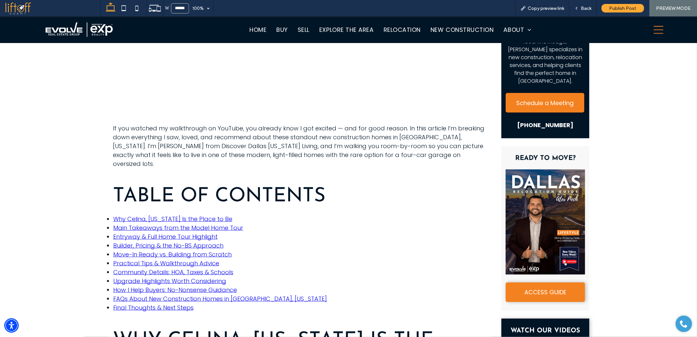
scroll to position [327, 0]
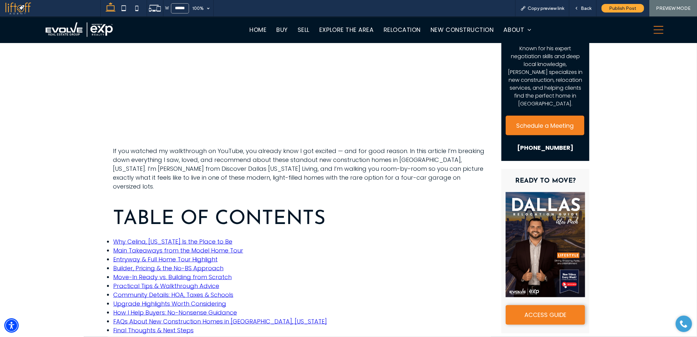
click at [137, 237] on link "Why Celina, Texas Is the Place to Be" at bounding box center [172, 241] width 119 height 8
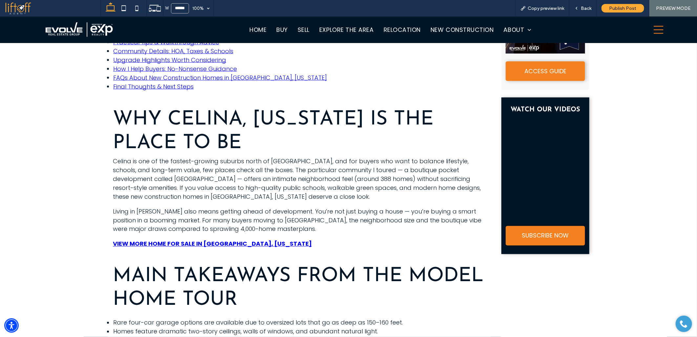
scroll to position [605, 0]
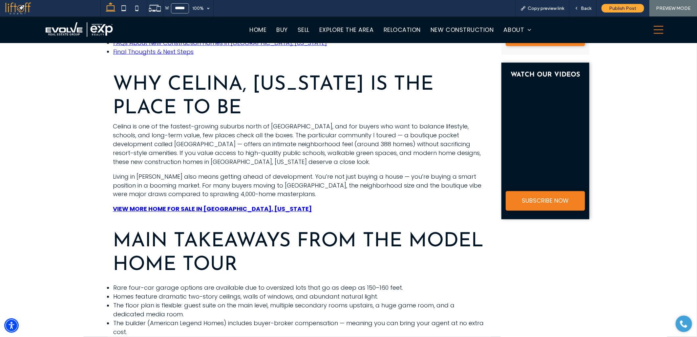
click at [219, 204] on strong "VIEW MORE HOME FOR SALE IN CELINA, TEXAS" at bounding box center [212, 208] width 199 height 8
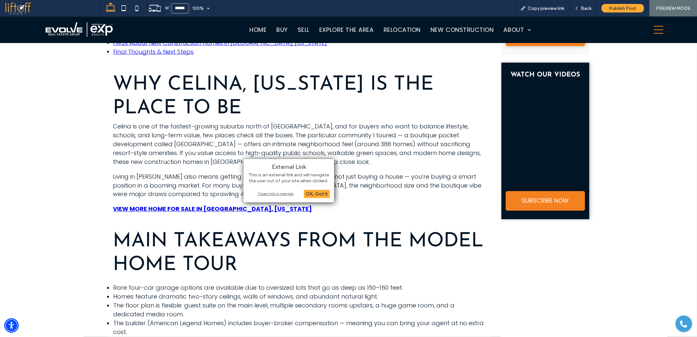
click at [282, 191] on div "Open link in new tab" at bounding box center [289, 193] width 82 height 7
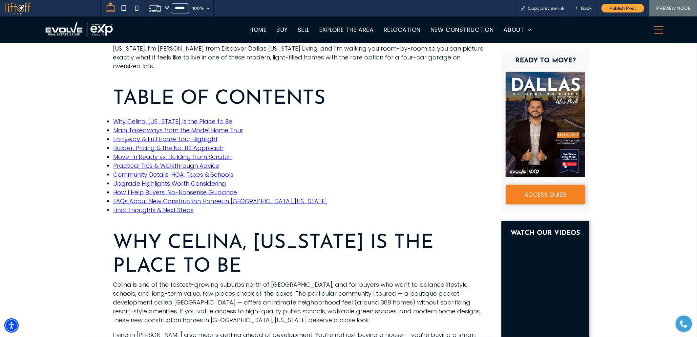
scroll to position [423, 0]
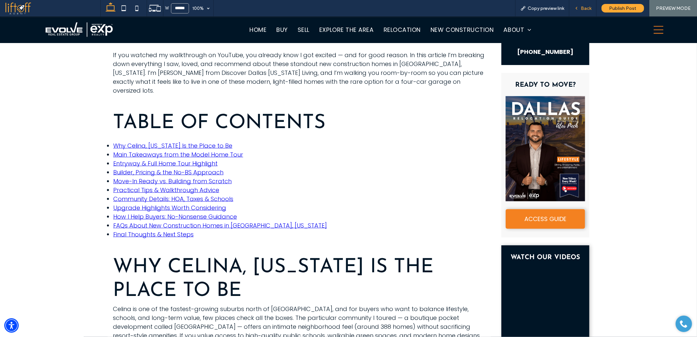
drag, startPoint x: 587, startPoint y: 7, endPoint x: 440, endPoint y: 27, distance: 147.6
click at [587, 7] on span "Back" at bounding box center [586, 9] width 10 height 6
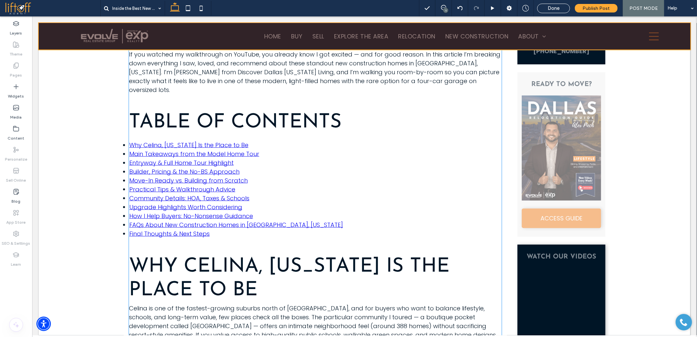
scroll to position [422, 0]
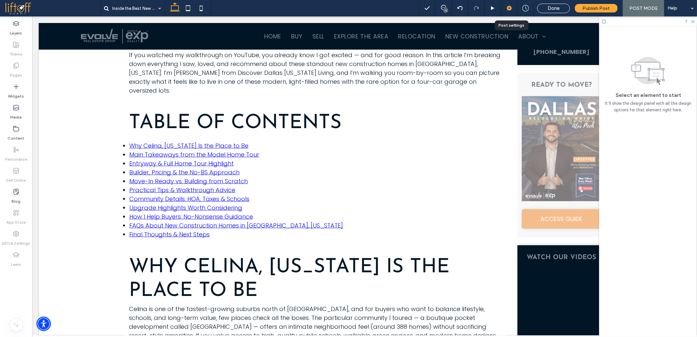
click at [510, 8] on icon at bounding box center [509, 8] width 7 height 7
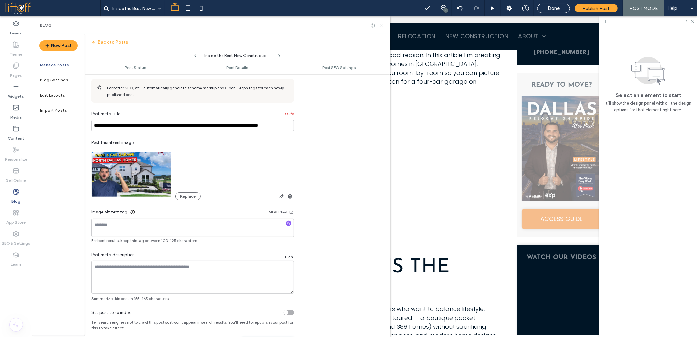
scroll to position [314, 0]
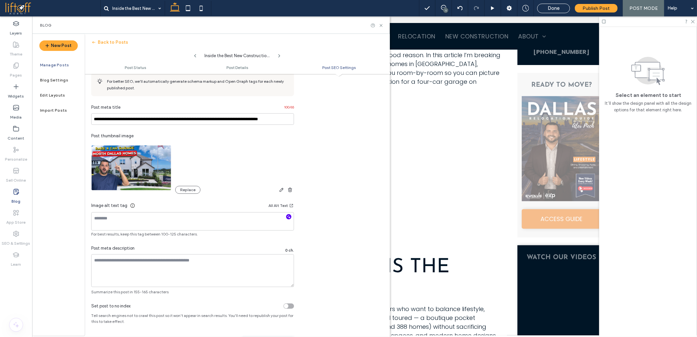
click at [287, 216] on use "button" at bounding box center [289, 217] width 4 height 4
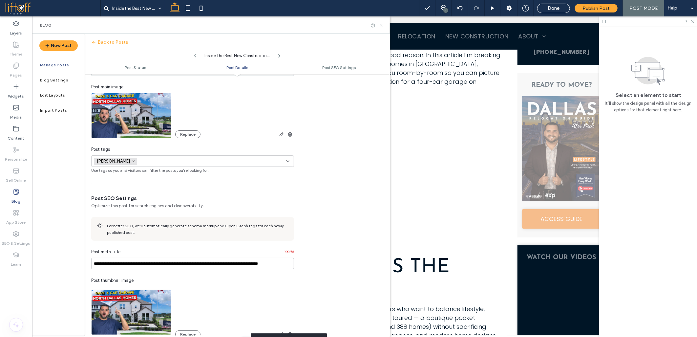
scroll to position [169, 0]
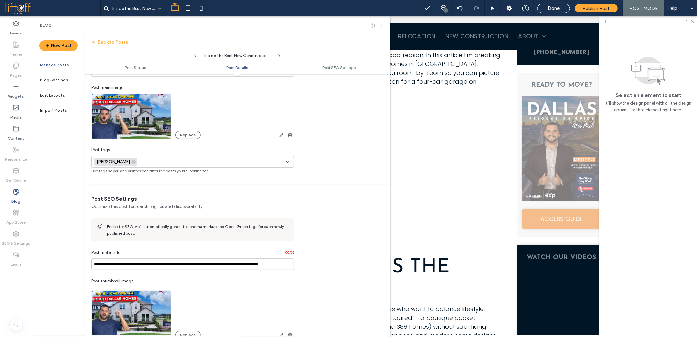
click at [132, 160] on icon at bounding box center [133, 161] width 3 height 3
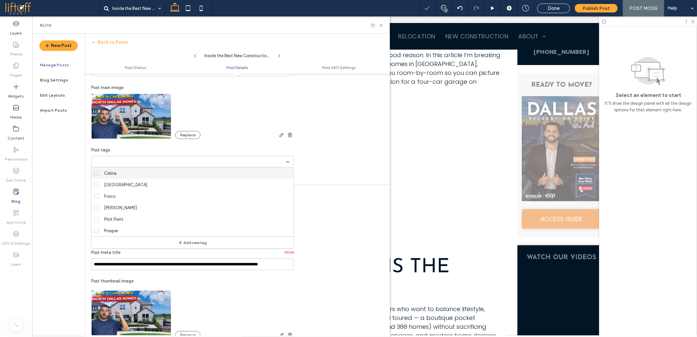
click at [119, 160] on div at bounding box center [348, 168] width 697 height 337
type textarea "**********"
click at [116, 176] on div "Celina" at bounding box center [194, 172] width 187 height 11
click at [288, 159] on icon at bounding box center [287, 161] width 5 height 5
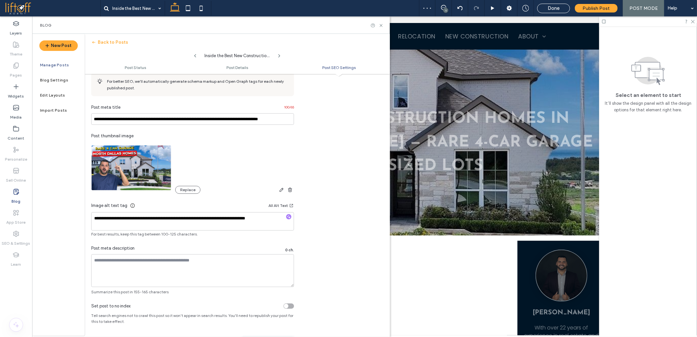
scroll to position [0, 0]
click at [133, 267] on textarea at bounding box center [192, 270] width 203 height 33
paste textarea "**********"
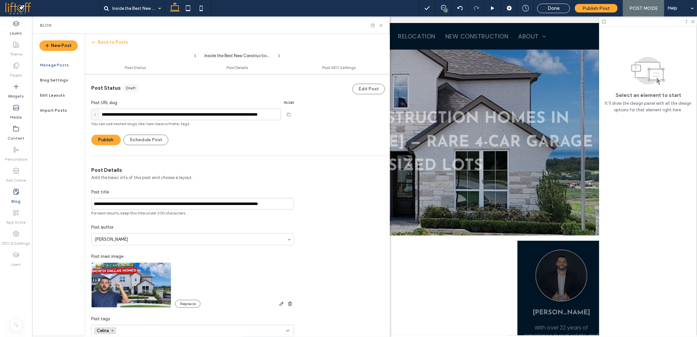
type textarea "**********"
click at [117, 117] on input "**********" at bounding box center [186, 114] width 190 height 11
type input "**********"
click at [107, 137] on button "Publish" at bounding box center [106, 140] width 30 height 10
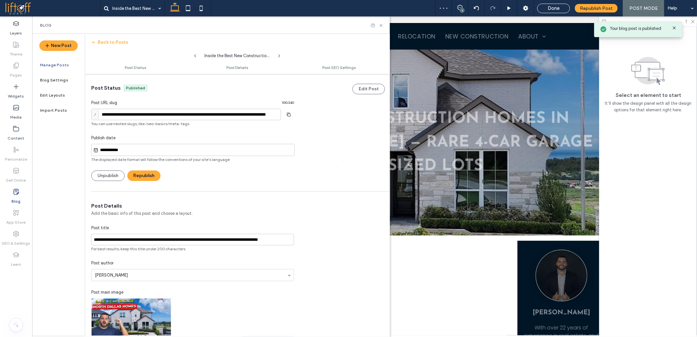
click at [113, 148] on div "**********" at bounding box center [348, 168] width 697 height 337
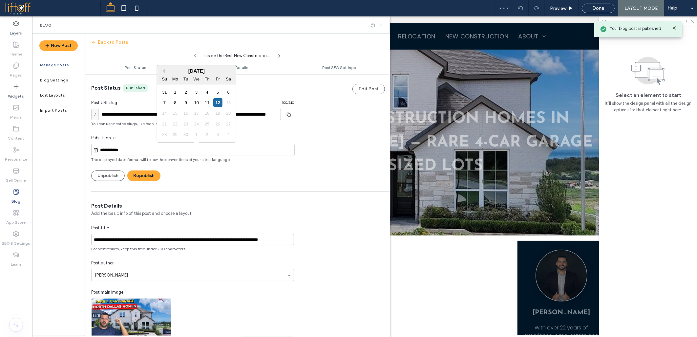
click at [133, 153] on input "**********" at bounding box center [196, 150] width 196 height 8
click at [135, 153] on input "**********" at bounding box center [196, 150] width 196 height 8
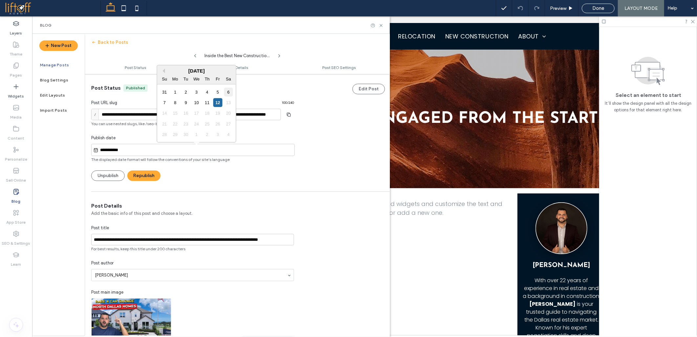
click at [228, 93] on div "6" at bounding box center [228, 91] width 9 height 9
type input "**********"
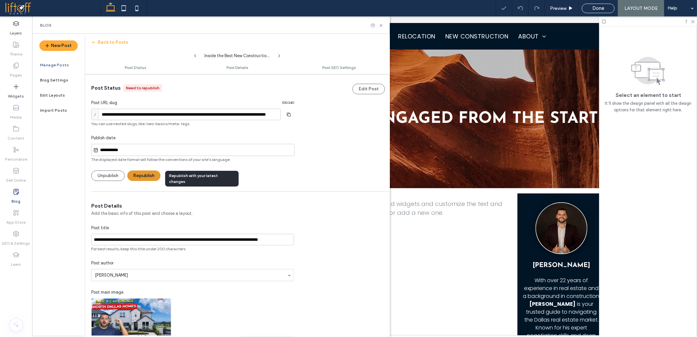
click at [140, 173] on button "Republish" at bounding box center [143, 175] width 33 height 10
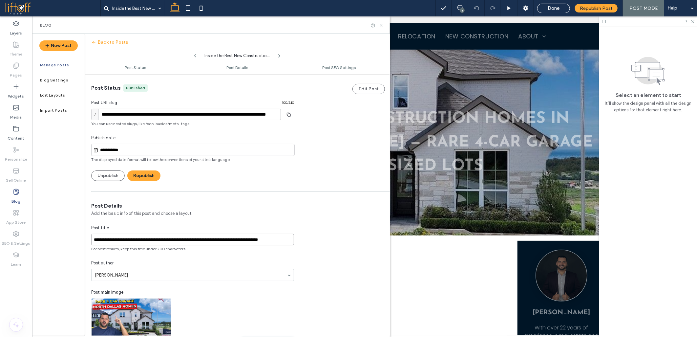
click at [124, 239] on input "**********" at bounding box center [192, 239] width 203 height 11
paste input
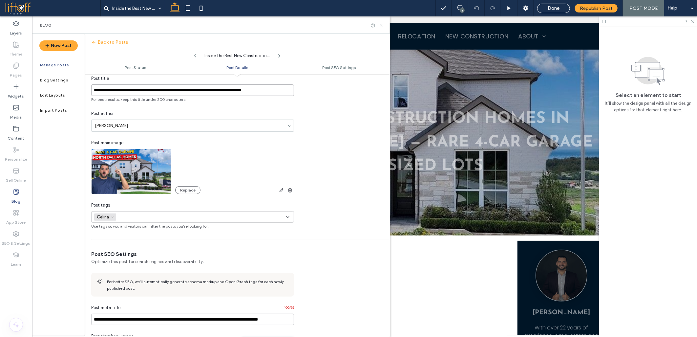
scroll to position [36, 0]
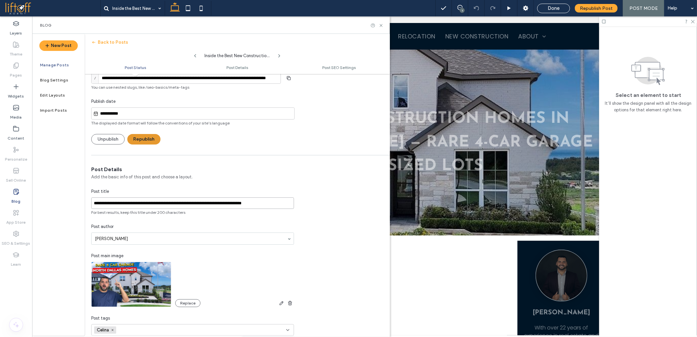
type input "**********"
click at [135, 136] on button "Republish" at bounding box center [143, 139] width 33 height 10
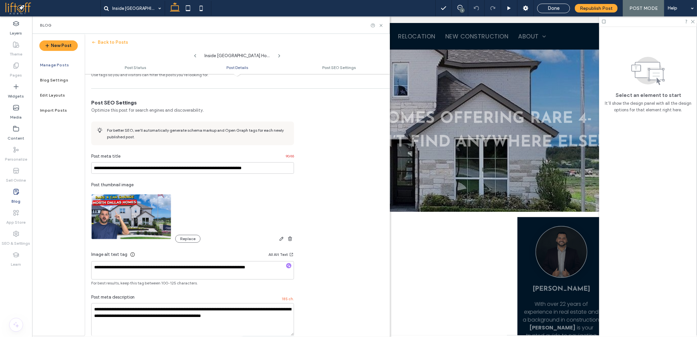
scroll to position [328, 0]
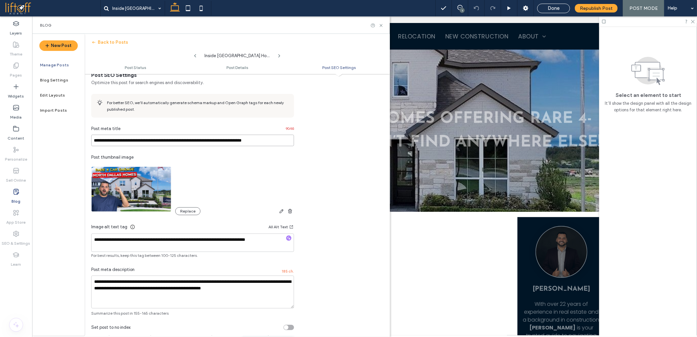
click at [164, 143] on input "**********" at bounding box center [192, 140] width 203 height 11
paste input
drag, startPoint x: 133, startPoint y: 140, endPoint x: 137, endPoint y: 140, distance: 4.3
click at [137, 140] on input "**********" at bounding box center [192, 140] width 203 height 11
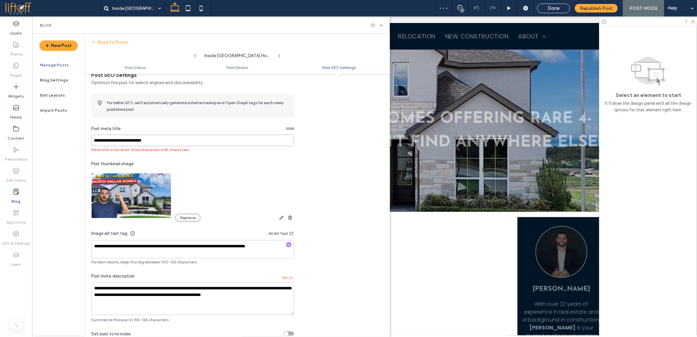
click at [165, 142] on input "**********" at bounding box center [192, 140] width 203 height 11
paste input "**********"
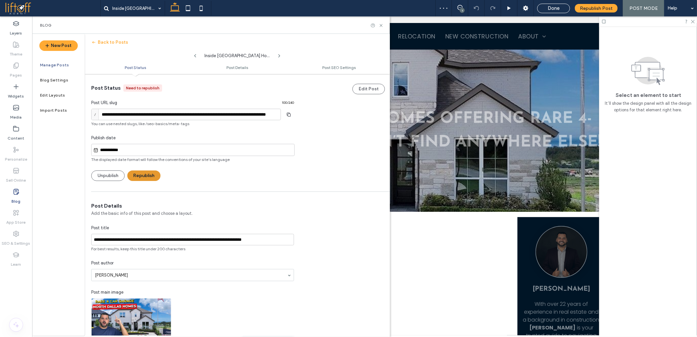
type input "**********"
click at [142, 176] on button "Republish" at bounding box center [143, 175] width 33 height 10
click at [54, 199] on div "New Post Manage Posts Blog Settings Edit Layouts Import Posts" at bounding box center [58, 184] width 52 height 301
click at [54, 169] on div "New Post Manage Posts Blog Settings Edit Layouts Import Posts" at bounding box center [58, 184] width 52 height 301
click at [58, 202] on div "New Post Manage Posts Blog Settings Edit Layouts Import Posts" at bounding box center [58, 184] width 52 height 301
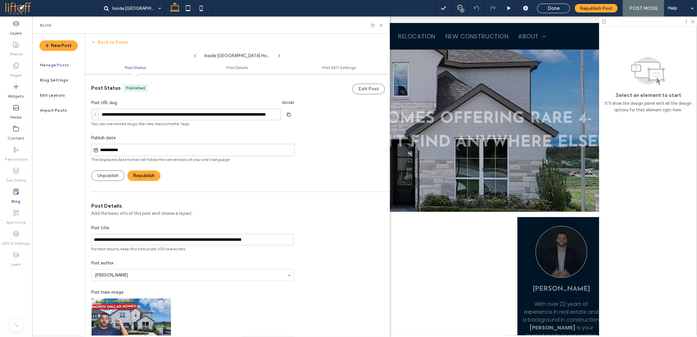
click at [58, 186] on div "New Post Manage Posts Blog Settings Edit Layouts Import Posts" at bounding box center [58, 184] width 52 height 301
